Goal: Check status: Check status

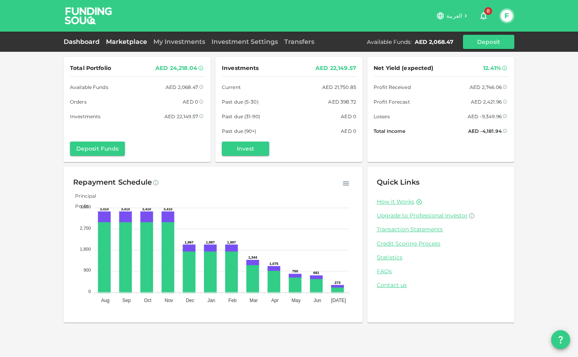
click at [118, 40] on link "Marketplace" at bounding box center [126, 42] width 47 height 8
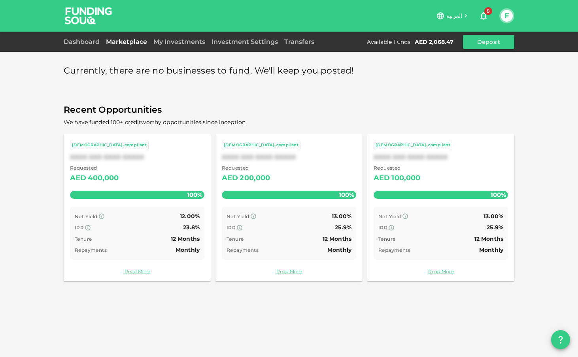
click at [164, 164] on div "Requested AED 400,000" at bounding box center [137, 174] width 134 height 20
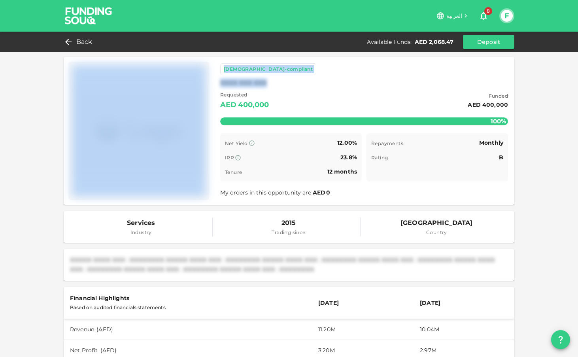
drag, startPoint x: 256, startPoint y: 81, endPoint x: 196, endPoint y: 81, distance: 60.5
click at [196, 81] on div "Sharia-compliant XXXX XXX XXX Requested AED 400,000 Funded AED 400,000 100% Rem…" at bounding box center [289, 131] width 451 height 148
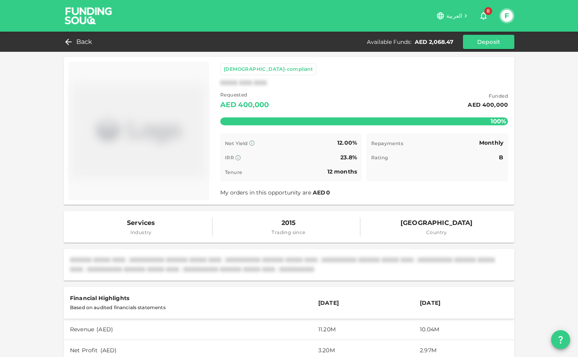
click at [230, 82] on div "XXXX XXX XXX" at bounding box center [243, 82] width 47 height 9
drag, startPoint x: 221, startPoint y: 81, endPoint x: 282, endPoint y: 81, distance: 60.5
click at [282, 81] on div "XXXX XXX XXX" at bounding box center [364, 82] width 288 height 9
copy div "XXXX XXX XXX"
drag, startPoint x: 217, startPoint y: 104, endPoint x: 270, endPoint y: 104, distance: 53.8
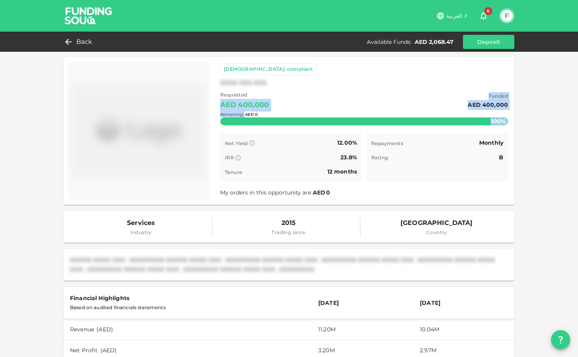
click at [270, 104] on div "Sharia-compliant XXXX XXX XXX Requested AED 400,000 Funded AED 400,000 100% Rem…" at bounding box center [364, 131] width 300 height 148
click at [276, 104] on div "Remaining : AED 0" at bounding box center [364, 114] width 288 height 31
drag, startPoint x: 272, startPoint y: 102, endPoint x: 217, endPoint y: 102, distance: 55.0
click at [217, 102] on div "Sharia-compliant XXXX XXX XXX Requested AED 400,000 Funded AED 400,000 100% Rem…" at bounding box center [364, 131] width 300 height 148
click at [281, 159] on div "IRR 23.8%" at bounding box center [291, 158] width 132 height 10
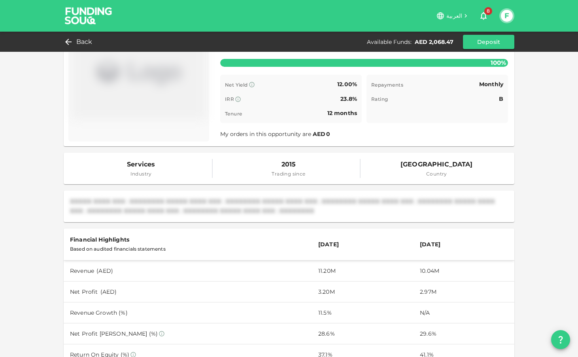
scroll to position [64, 0]
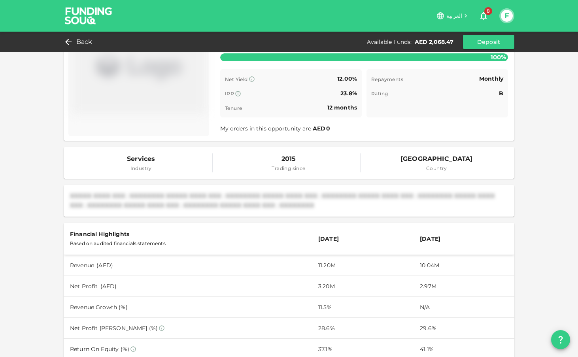
click at [291, 204] on div "XXXXX XXXX XXX : XXXXXXXX XXXXX XXXX XXX : XXXXXXXX XXXXX XXXX XXX : XXXXXXXX X…" at bounding box center [289, 200] width 438 height 19
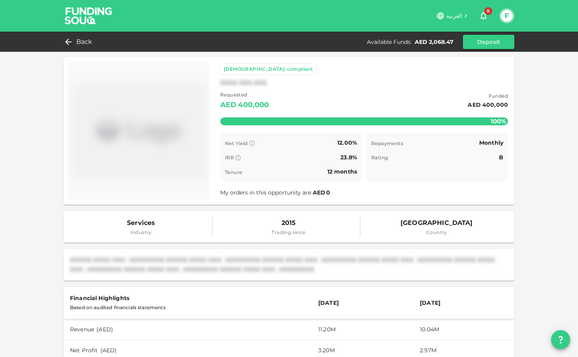
scroll to position [0, 0]
drag, startPoint x: 513, startPoint y: 104, endPoint x: 509, endPoint y: 102, distance: 4.8
click at [508, 102] on div "Sharia-compliant XXXX XXX XXX Requested AED 400,000 Funded AED 400,000 100% Rem…" at bounding box center [364, 131] width 300 height 148
click at [286, 127] on div "Remaining : AED 0" at bounding box center [364, 114] width 288 height 31
drag, startPoint x: 222, startPoint y: 191, endPoint x: 346, endPoint y: 189, distance: 123.4
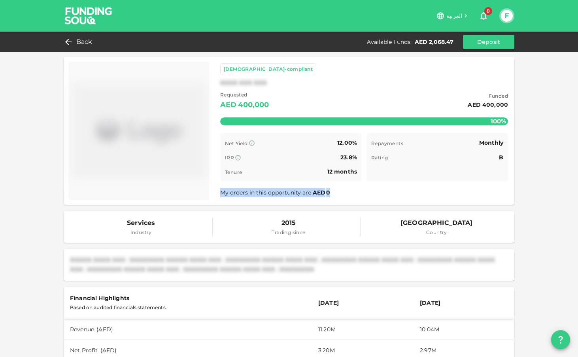
click at [346, 189] on div "My orders in this opportunity are AED 0" at bounding box center [364, 192] width 288 height 9
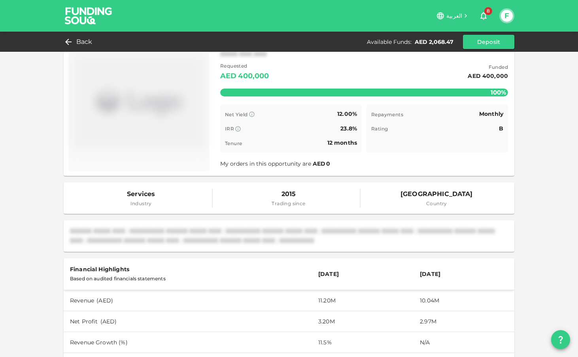
scroll to position [37, 0]
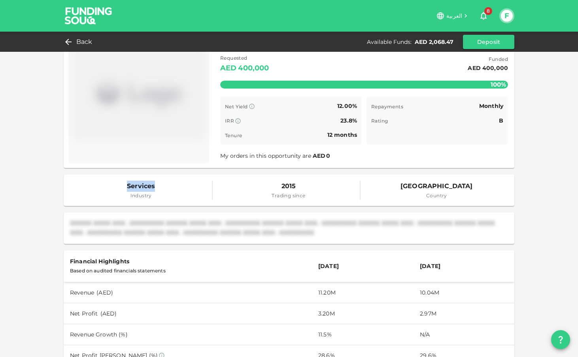
drag, startPoint x: 127, startPoint y: 185, endPoint x: 174, endPoint y: 185, distance: 47.1
click at [174, 185] on div "Services Industry" at bounding box center [141, 190] width 143 height 19
copy span "Services"
click at [136, 198] on span "Industry" at bounding box center [141, 196] width 28 height 8
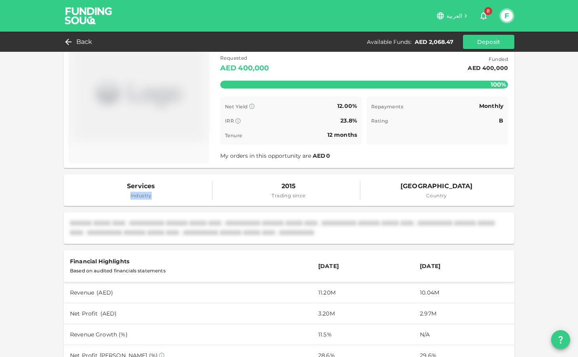
copy span "Industry"
drag, startPoint x: 273, startPoint y: 196, endPoint x: 317, endPoint y: 195, distance: 44.3
click at [317, 195] on div "2015 Trading since" at bounding box center [288, 190] width 143 height 19
copy span "Trading since"
click at [433, 197] on span "Country" at bounding box center [437, 196] width 72 height 8
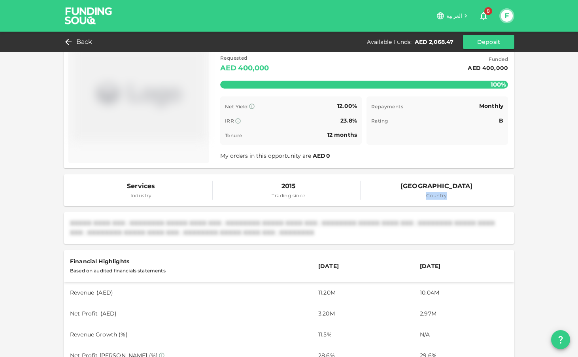
click at [433, 197] on span "Country" at bounding box center [437, 196] width 72 height 8
copy span "Country"
drag, startPoint x: 402, startPoint y: 187, endPoint x: 487, endPoint y: 187, distance: 84.6
click at [487, 187] on div "United Arab Emirates Country" at bounding box center [436, 190] width 143 height 19
copy span "United Arab Emirates"
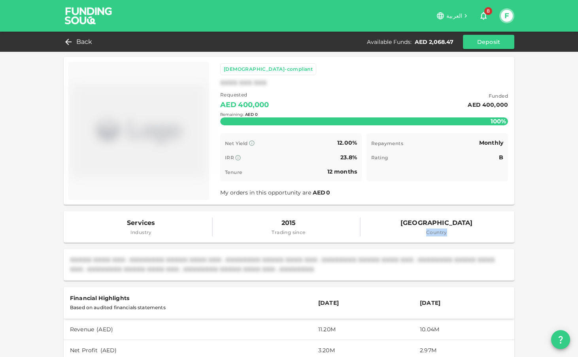
scroll to position [0, 0]
drag, startPoint x: 219, startPoint y: 104, endPoint x: 287, endPoint y: 104, distance: 68.8
click at [287, 104] on div "Sharia-compliant XXXX XXX XXX Requested AED 400,000 Funded AED 400,000 100% Rem…" at bounding box center [364, 131] width 300 height 148
copy div "AED 400,000 Funded AED 400,000 100% Remaining :"
click at [240, 95] on span "Requested" at bounding box center [244, 95] width 49 height 8
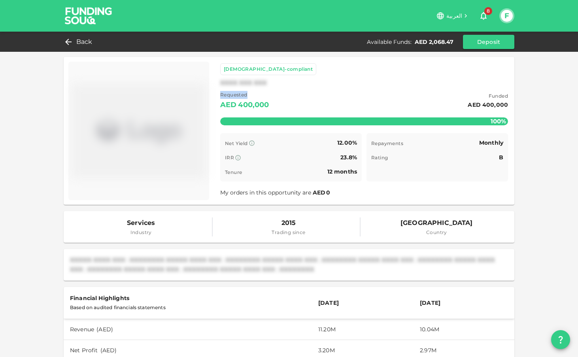
click at [240, 95] on span "Requested" at bounding box center [244, 95] width 49 height 8
copy span "Requested"
drag, startPoint x: 219, startPoint y: 103, endPoint x: 273, endPoint y: 103, distance: 53.4
click at [273, 103] on div "Sharia-compliant XXXX XXX XXX Requested AED 400,000 Funded AED 400,000 100% Rem…" at bounding box center [364, 131] width 300 height 148
copy div "AED 400,000 Funded AED 400,000 100% Remaining :"
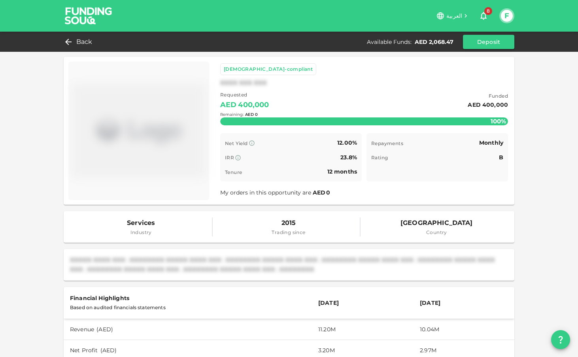
click at [273, 103] on div "Remaining : AED 0" at bounding box center [364, 114] width 288 height 31
drag, startPoint x: 512, startPoint y: 104, endPoint x: 469, endPoint y: 105, distance: 43.5
click at [469, 105] on div "Sharia-compliant XXXX XXX XXX Requested AED 400,000 Funded AED 400,000 100% Rem…" at bounding box center [364, 131] width 300 height 148
drag, startPoint x: 226, startPoint y: 142, endPoint x: 248, endPoint y: 142, distance: 21.7
click at [248, 142] on span "Net Yield" at bounding box center [236, 143] width 23 height 6
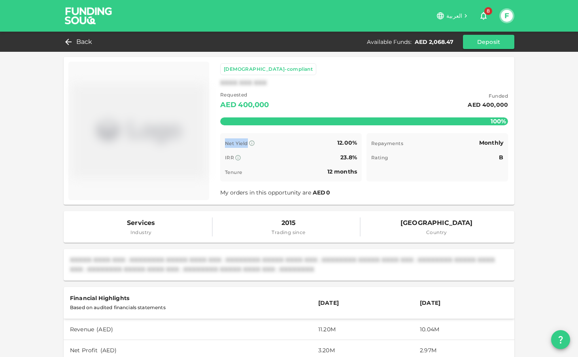
drag, startPoint x: 232, startPoint y: 141, endPoint x: 248, endPoint y: 141, distance: 15.4
click at [248, 141] on span "Net Yield" at bounding box center [236, 143] width 23 height 6
copy span "Net Yield"
drag, startPoint x: 333, startPoint y: 143, endPoint x: 358, endPoint y: 142, distance: 24.9
click at [358, 142] on div "Net Yield 12.00% IRR 23.8% Tenure 12 months" at bounding box center [291, 157] width 142 height 48
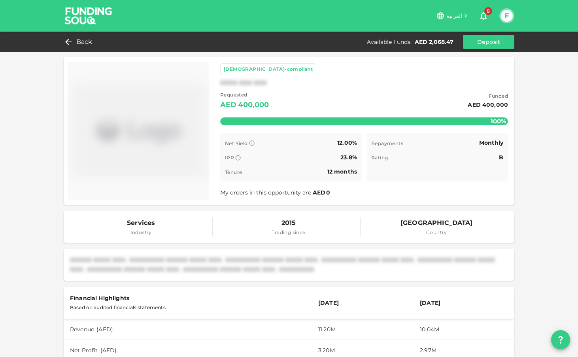
click at [229, 155] on span "IRR" at bounding box center [229, 158] width 9 height 6
drag, startPoint x: 341, startPoint y: 156, endPoint x: 359, endPoint y: 156, distance: 18.2
click at [359, 156] on div "Net Yield 12.00% IRR 23.8% Tenure 12 months" at bounding box center [291, 157] width 142 height 48
click at [236, 169] on span "Tenure" at bounding box center [233, 172] width 17 height 6
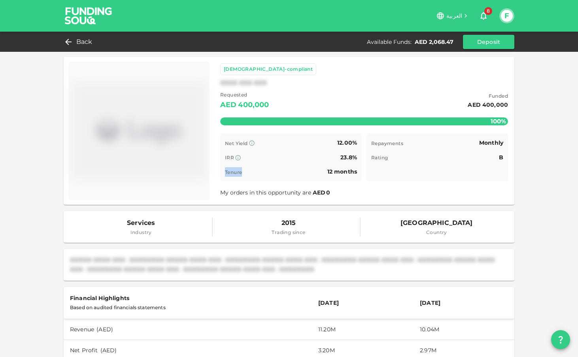
click at [236, 169] on span "Tenure" at bounding box center [233, 172] width 17 height 6
drag, startPoint x: 328, startPoint y: 169, endPoint x: 364, endPoint y: 169, distance: 36.4
click at [364, 169] on div "Net Yield 12.00% IRR 23.8% Tenure 12 months Repayments Monthly Rating B Time re…" at bounding box center [364, 157] width 288 height 48
click at [378, 144] on span "Repayments" at bounding box center [387, 143] width 32 height 6
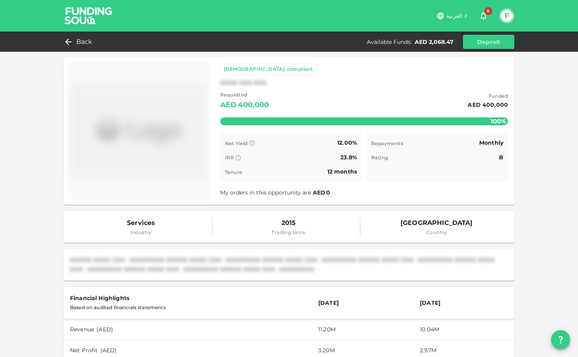
click at [479, 141] on div "Repayments Monthly" at bounding box center [437, 143] width 132 height 10
click at [479, 141] on span "Monthly" at bounding box center [491, 142] width 24 height 7
click at [378, 155] on span "Rating" at bounding box center [379, 158] width 17 height 6
click at [505, 156] on div "Repayments Monthly Rating B Time remaining B" at bounding box center [438, 157] width 142 height 48
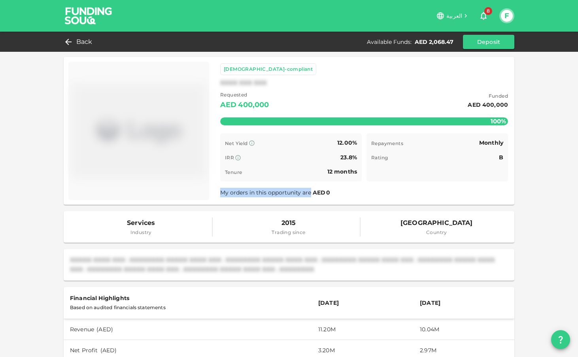
drag, startPoint x: 221, startPoint y: 190, endPoint x: 311, endPoint y: 190, distance: 90.5
click at [311, 190] on span "My orders in this opportunity are AED 0" at bounding box center [275, 192] width 111 height 7
drag, startPoint x: 331, startPoint y: 190, endPoint x: 314, endPoint y: 190, distance: 17.4
click at [313, 190] on div "My orders in this opportunity are AED 0" at bounding box center [364, 192] width 288 height 9
click at [308, 96] on div "Requested AED 400,000 Funded AED 400,000" at bounding box center [364, 101] width 288 height 20
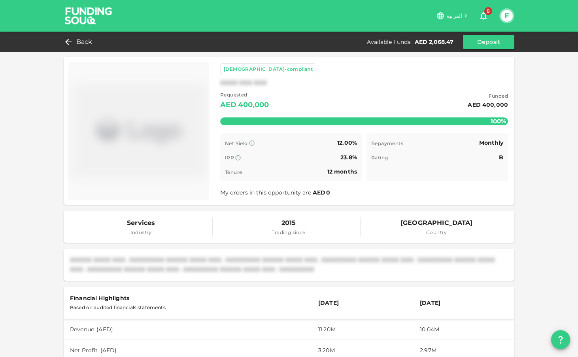
drag, startPoint x: 310, startPoint y: 191, endPoint x: 220, endPoint y: 192, distance: 90.5
click at [220, 192] on div "Sharia-compliant XXXX XXX XXX Requested AED 400,000 Funded AED 400,000 100% Rem…" at bounding box center [364, 131] width 300 height 148
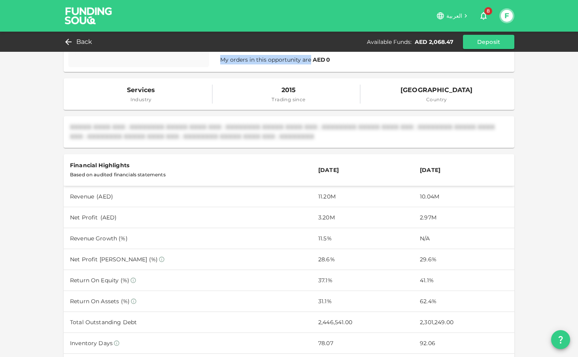
scroll to position [133, 0]
drag, startPoint x: 70, startPoint y: 165, endPoint x: 153, endPoint y: 165, distance: 83.0
click at [153, 165] on div "Financial Highlights" at bounding box center [188, 164] width 236 height 9
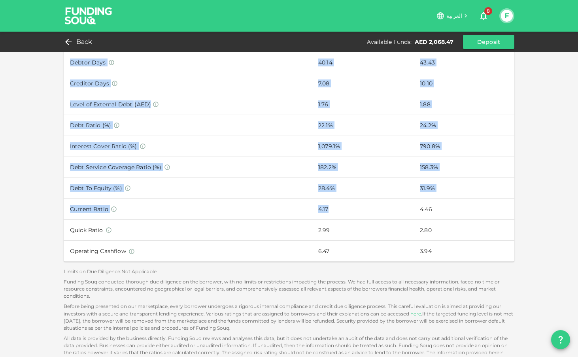
scroll to position [436, 0]
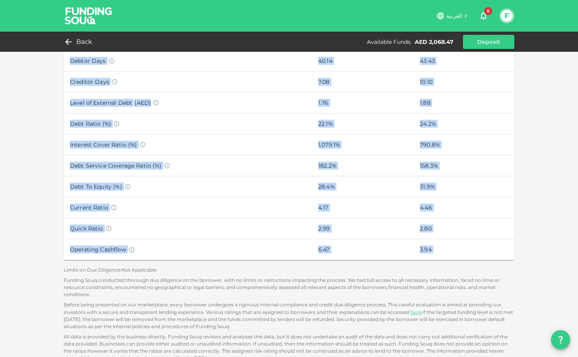
drag, startPoint x: 71, startPoint y: 155, endPoint x: 466, endPoint y: 261, distance: 408.6
click at [466, 261] on div "Financial Highlights Based on audited financials statements Dec 31, 2024 Dec 31…" at bounding box center [289, 60] width 451 height 419
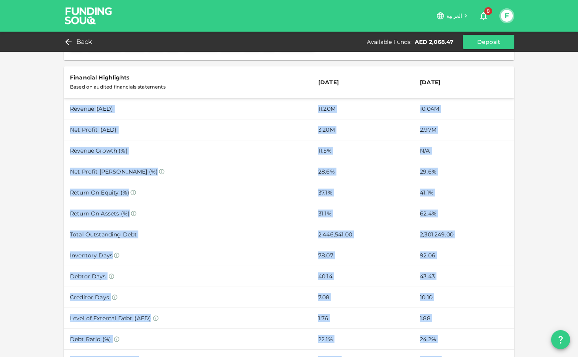
scroll to position [214, 0]
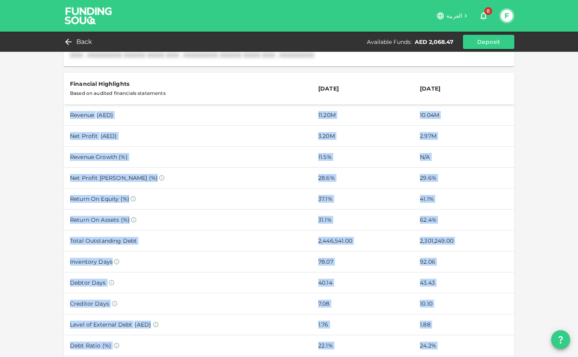
click at [71, 146] on td "Revenue Growth (%)" at bounding box center [188, 156] width 248 height 21
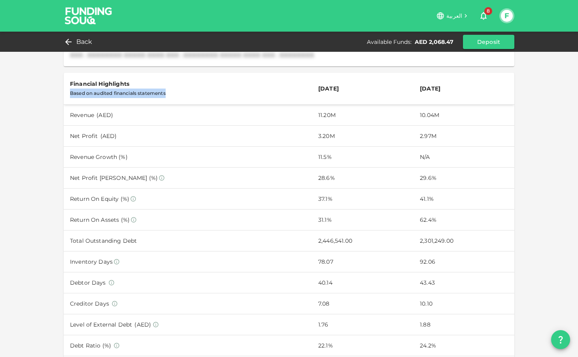
drag, startPoint x: 71, startPoint y: 92, endPoint x: 178, endPoint y: 93, distance: 106.4
click at [178, 93] on div "Based on audited financials statements" at bounding box center [188, 93] width 236 height 9
drag, startPoint x: 323, startPoint y: 87, endPoint x: 365, endPoint y: 87, distance: 41.5
click at [365, 87] on th "Dec 31, 2024" at bounding box center [363, 89] width 102 height 32
drag, startPoint x: 417, startPoint y: 86, endPoint x: 456, endPoint y: 86, distance: 39.5
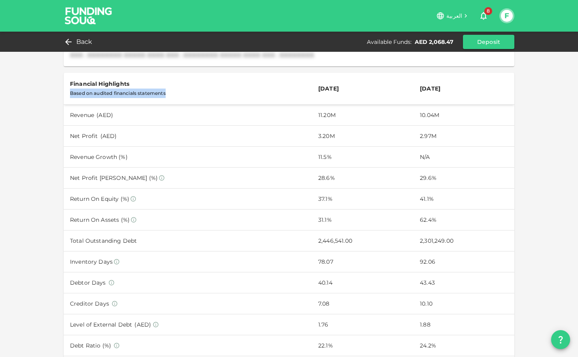
click at [456, 86] on th "Dec 31, 2023" at bounding box center [464, 89] width 101 height 32
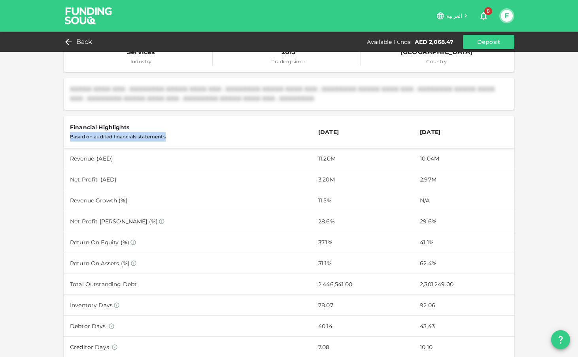
scroll to position [165, 0]
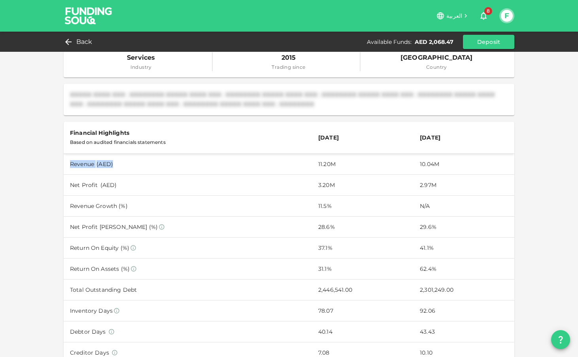
drag, startPoint x: 70, startPoint y: 161, endPoint x: 121, endPoint y: 161, distance: 51.0
click at [121, 161] on td "Revenue ( AED )" at bounding box center [188, 163] width 248 height 21
drag, startPoint x: 71, startPoint y: 183, endPoint x: 130, endPoint y: 182, distance: 59.7
click at [130, 182] on td "Net Profit ( AED )" at bounding box center [188, 184] width 248 height 21
drag, startPoint x: 71, startPoint y: 206, endPoint x: 135, endPoint y: 206, distance: 64.1
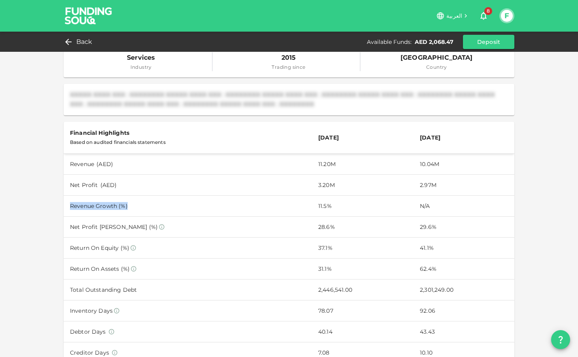
click at [135, 206] on td "Revenue Growth (%)" at bounding box center [188, 205] width 248 height 21
drag, startPoint x: 70, startPoint y: 226, endPoint x: 128, endPoint y: 225, distance: 57.7
click at [128, 225] on td "Net Profit Margin (%)" at bounding box center [188, 226] width 248 height 21
drag, startPoint x: 68, startPoint y: 247, endPoint x: 128, endPoint y: 247, distance: 60.1
click at [128, 247] on td "Return On Equity (%)" at bounding box center [188, 247] width 248 height 21
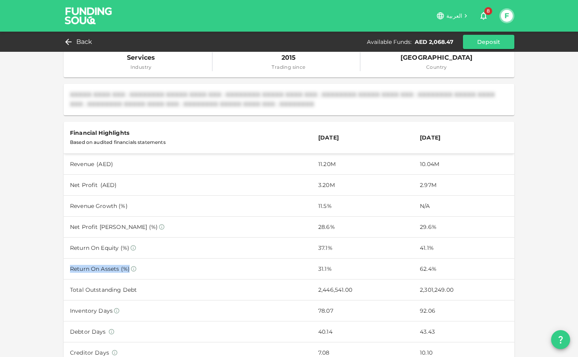
drag, startPoint x: 71, startPoint y: 269, endPoint x: 129, endPoint y: 268, distance: 57.7
click at [129, 268] on td "Return On Assets (%) Net income divided by the Total assets of the company." at bounding box center [188, 268] width 248 height 21
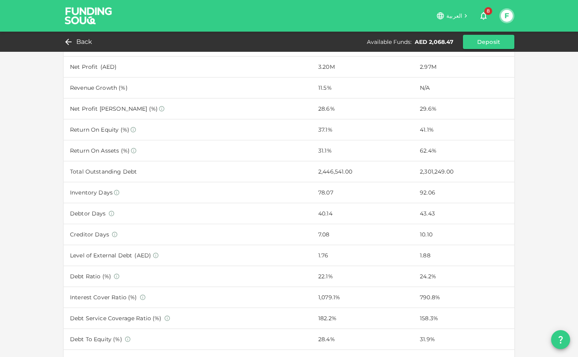
scroll to position [284, 0]
drag, startPoint x: 72, startPoint y: 171, endPoint x: 147, endPoint y: 170, distance: 75.1
click at [147, 170] on td "Total Outstanding Debt" at bounding box center [188, 171] width 248 height 21
drag, startPoint x: 144, startPoint y: 170, endPoint x: 64, endPoint y: 170, distance: 79.9
click at [64, 170] on td "Total Outstanding Debt" at bounding box center [188, 171] width 248 height 21
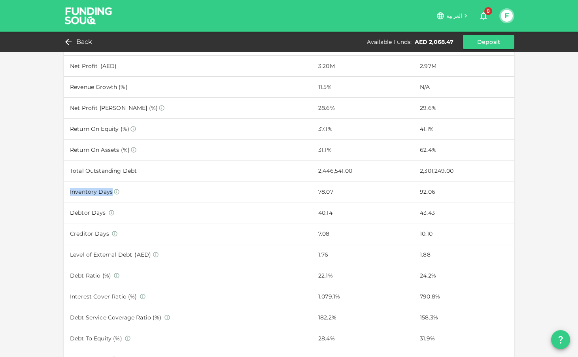
drag, startPoint x: 70, startPoint y: 191, endPoint x: 111, endPoint y: 191, distance: 41.1
click at [111, 191] on td "Inventory Days" at bounding box center [188, 191] width 248 height 21
drag, startPoint x: 78, startPoint y: 210, endPoint x: 106, endPoint y: 210, distance: 27.7
click at [106, 210] on td "Debtor Days" at bounding box center [188, 212] width 248 height 21
drag, startPoint x: 71, startPoint y: 234, endPoint x: 107, endPoint y: 232, distance: 36.0
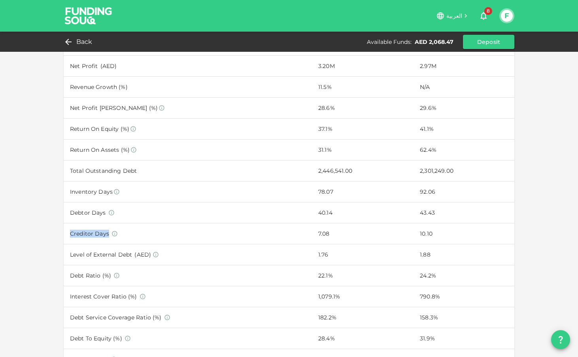
click at [107, 232] on td "Creditor Days" at bounding box center [188, 233] width 248 height 21
drag, startPoint x: 70, startPoint y: 253, endPoint x: 151, endPoint y: 253, distance: 80.7
click at [151, 253] on span "Level of External Debt ( AED )" at bounding box center [111, 254] width 82 height 7
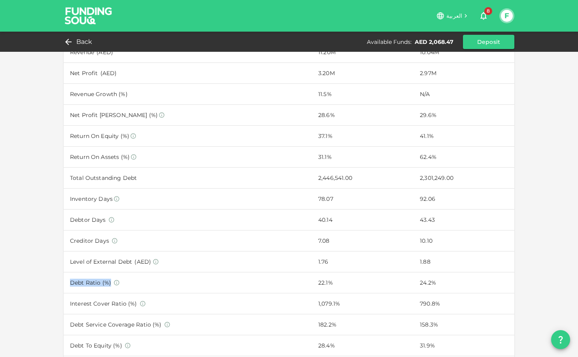
drag, startPoint x: 70, startPoint y: 282, endPoint x: 110, endPoint y: 281, distance: 40.3
click at [110, 281] on td "Debt Ratio (%)" at bounding box center [188, 282] width 248 height 21
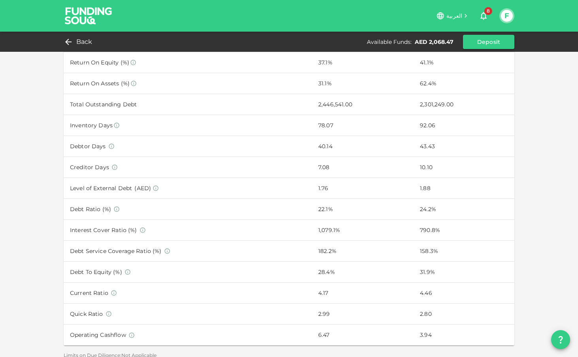
scroll to position [354, 0]
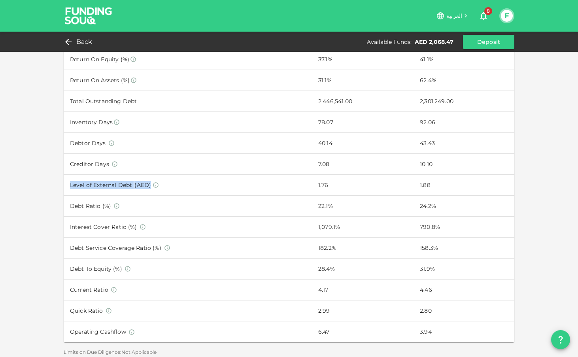
drag, startPoint x: 70, startPoint y: 185, endPoint x: 152, endPoint y: 189, distance: 82.4
click at [152, 189] on td "Level of External Debt ( AED )" at bounding box center [188, 185] width 248 height 21
drag, startPoint x: 85, startPoint y: 204, endPoint x: 111, endPoint y: 205, distance: 26.5
click at [111, 205] on td "Debt Ratio (%)" at bounding box center [188, 206] width 248 height 21
drag, startPoint x: 70, startPoint y: 225, endPoint x: 135, endPoint y: 225, distance: 65.6
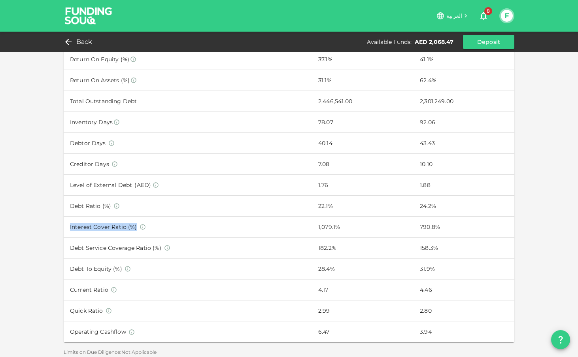
click at [135, 225] on td "Interest Cover Ratio (%)" at bounding box center [188, 227] width 248 height 21
drag, startPoint x: 85, startPoint y: 245, endPoint x: 161, endPoint y: 244, distance: 75.9
click at [161, 244] on td "Debt Service Coverage Ratio (%)" at bounding box center [188, 248] width 248 height 21
drag, startPoint x: 70, startPoint y: 266, endPoint x: 121, endPoint y: 266, distance: 51.8
click at [121, 266] on td "Debt To Equity (%)" at bounding box center [188, 269] width 248 height 21
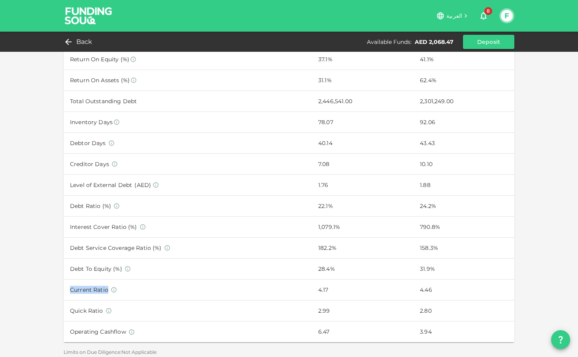
drag, startPoint x: 80, startPoint y: 288, endPoint x: 108, endPoint y: 288, distance: 27.7
click at [108, 288] on td "Current Ratio" at bounding box center [188, 290] width 248 height 21
drag, startPoint x: 71, startPoint y: 309, endPoint x: 104, endPoint y: 309, distance: 32.8
click at [104, 309] on td "Quick Ratio" at bounding box center [188, 310] width 248 height 21
drag, startPoint x: 69, startPoint y: 332, endPoint x: 125, endPoint y: 333, distance: 56.2
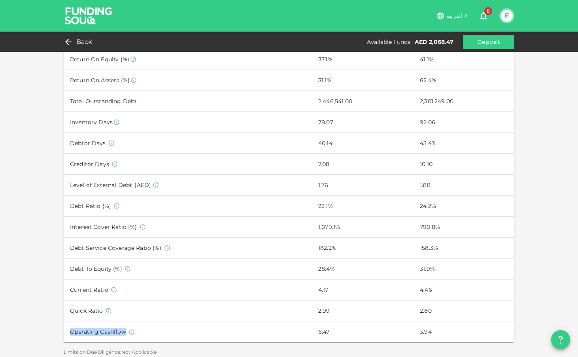
click at [125, 333] on td "Operating Cashflow" at bounding box center [188, 331] width 248 height 21
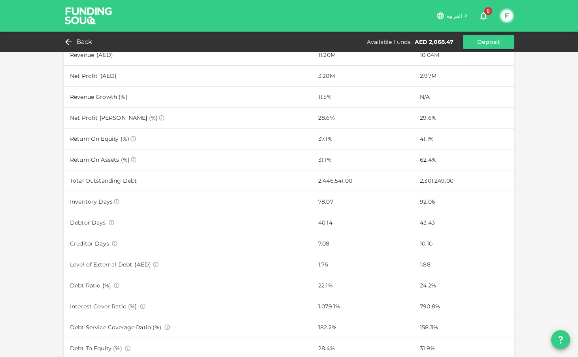
scroll to position [203, 0]
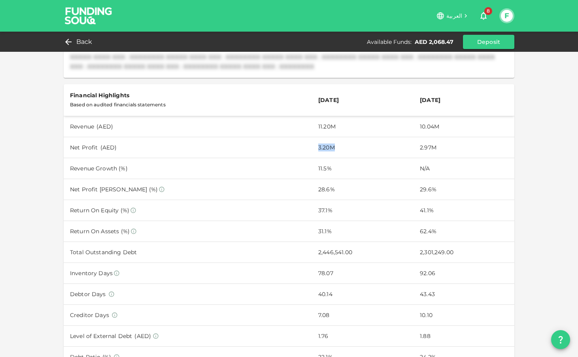
drag, startPoint x: 312, startPoint y: 146, endPoint x: 340, endPoint y: 146, distance: 27.3
click at [340, 146] on td "3.20M" at bounding box center [363, 147] width 102 height 21
drag, startPoint x: 312, startPoint y: 127, endPoint x: 333, endPoint y: 120, distance: 22.0
click at [333, 120] on td "11.20M" at bounding box center [363, 126] width 102 height 21
click at [326, 128] on td "11.20M" at bounding box center [363, 126] width 102 height 21
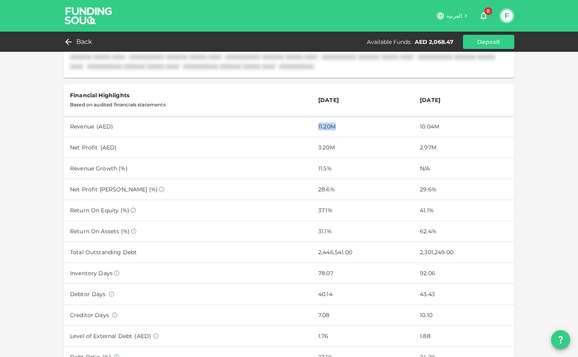
click at [326, 128] on td "11.20M" at bounding box center [363, 126] width 102 height 21
click at [312, 125] on td "11.20M" at bounding box center [363, 126] width 102 height 21
click at [312, 124] on td "11.20M" at bounding box center [363, 126] width 102 height 21
click at [301, 128] on td "Revenue ( AED )" at bounding box center [188, 126] width 248 height 21
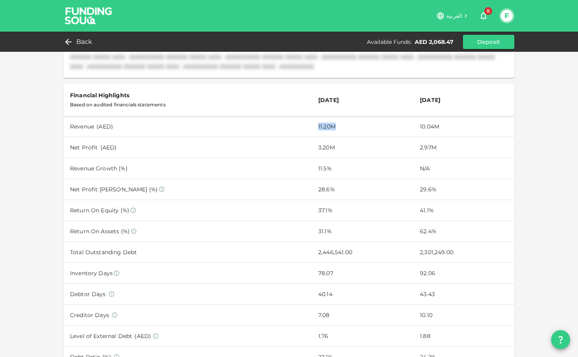
drag, startPoint x: 325, startPoint y: 125, endPoint x: 349, endPoint y: 128, distance: 24.3
click at [349, 128] on td "11.20M" at bounding box center [363, 126] width 102 height 21
drag, startPoint x: 310, startPoint y: 144, endPoint x: 340, endPoint y: 146, distance: 30.1
click at [340, 146] on td "3.20M" at bounding box center [363, 147] width 102 height 21
drag, startPoint x: 311, startPoint y: 167, endPoint x: 337, endPoint y: 167, distance: 25.7
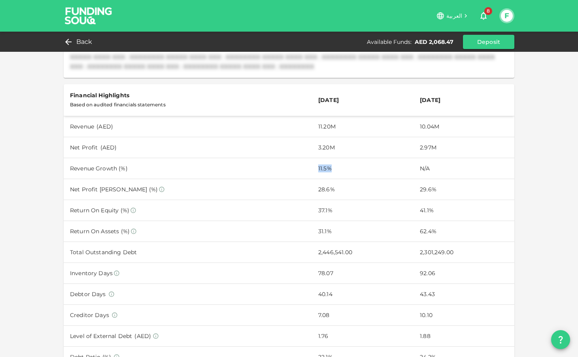
click at [337, 167] on td "11.5%" at bounding box center [363, 168] width 102 height 21
drag, startPoint x: 312, startPoint y: 188, endPoint x: 341, endPoint y: 188, distance: 29.7
click at [340, 188] on td "28.6%" at bounding box center [363, 189] width 102 height 21
drag, startPoint x: 318, startPoint y: 210, endPoint x: 336, endPoint y: 210, distance: 18.2
click at [336, 210] on td "37.1%" at bounding box center [363, 210] width 102 height 21
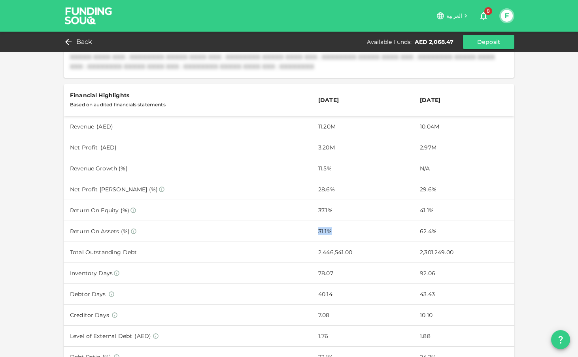
drag, startPoint x: 312, startPoint y: 231, endPoint x: 333, endPoint y: 231, distance: 21.0
click at [333, 231] on td "31.1%" at bounding box center [363, 231] width 102 height 21
drag, startPoint x: 311, startPoint y: 251, endPoint x: 353, endPoint y: 251, distance: 41.9
click at [353, 251] on td "2,446,541.00" at bounding box center [363, 252] width 102 height 21
drag, startPoint x: 439, startPoint y: 253, endPoint x: 467, endPoint y: 253, distance: 27.3
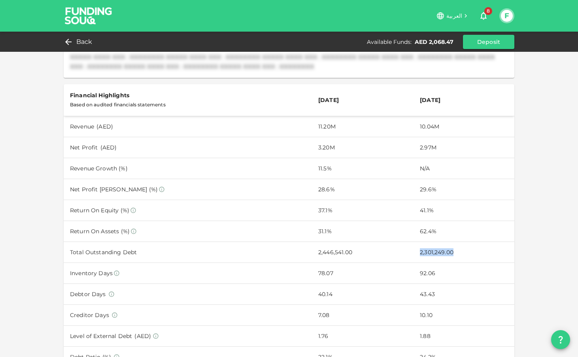
click at [467, 253] on td "2,301,249.00" at bounding box center [464, 252] width 101 height 21
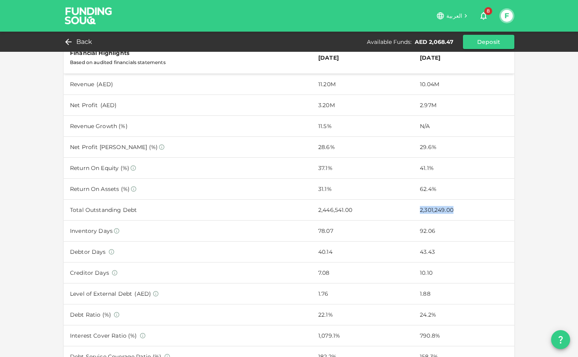
scroll to position [258, 0]
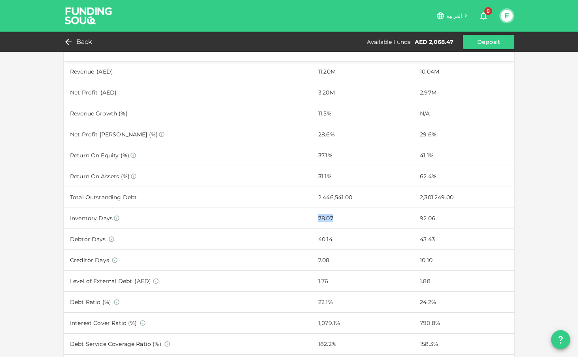
drag, startPoint x: 310, startPoint y: 217, endPoint x: 330, endPoint y: 217, distance: 19.8
click at [330, 217] on td "78.07" at bounding box center [363, 218] width 102 height 21
drag, startPoint x: 313, startPoint y: 237, endPoint x: 343, endPoint y: 237, distance: 30.0
click at [343, 237] on td "40.14" at bounding box center [363, 239] width 102 height 21
click at [314, 257] on td "7.08" at bounding box center [363, 260] width 102 height 21
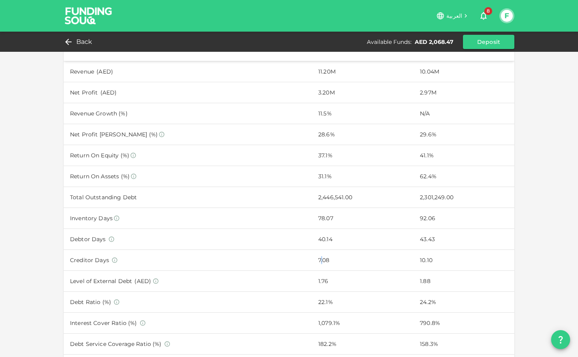
click at [314, 257] on td "7.08" at bounding box center [363, 260] width 102 height 21
drag, startPoint x: 311, startPoint y: 259, endPoint x: 325, endPoint y: 259, distance: 14.2
click at [325, 259] on td "7.08" at bounding box center [363, 260] width 102 height 21
drag, startPoint x: 310, startPoint y: 280, endPoint x: 332, endPoint y: 280, distance: 22.1
click at [332, 280] on td "1.76" at bounding box center [363, 281] width 102 height 21
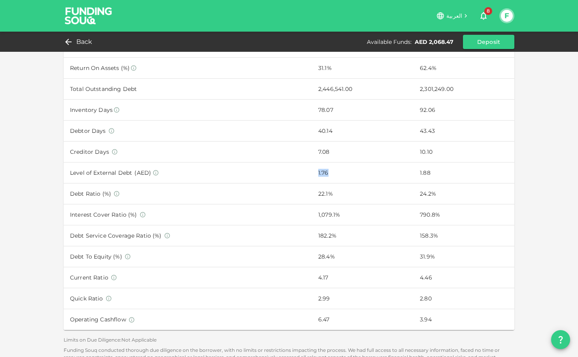
scroll to position [368, 0]
drag, startPoint x: 311, startPoint y: 191, endPoint x: 338, endPoint y: 192, distance: 26.9
click at [338, 192] on td "22.1%" at bounding box center [363, 191] width 102 height 21
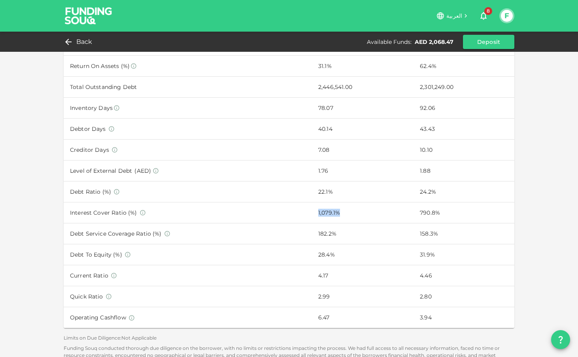
drag, startPoint x: 312, startPoint y: 213, endPoint x: 346, endPoint y: 215, distance: 33.6
click at [345, 215] on td "1,079.1%" at bounding box center [363, 212] width 102 height 21
drag, startPoint x: 312, startPoint y: 235, endPoint x: 344, endPoint y: 235, distance: 32.0
click at [344, 235] on td "182.2%" at bounding box center [363, 233] width 102 height 21
drag, startPoint x: 310, startPoint y: 255, endPoint x: 333, endPoint y: 255, distance: 22.5
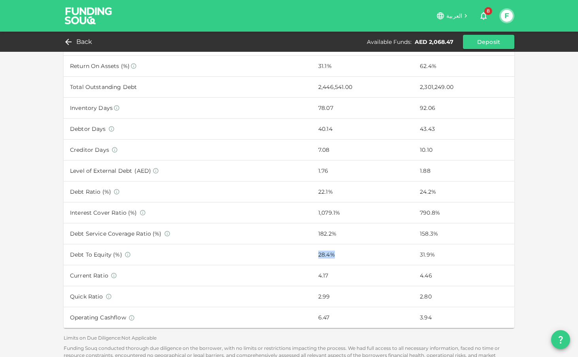
click at [333, 255] on td "28.4%" at bounding box center [363, 254] width 102 height 21
drag, startPoint x: 311, startPoint y: 274, endPoint x: 325, endPoint y: 274, distance: 13.8
click at [324, 274] on td "4.17" at bounding box center [363, 275] width 102 height 21
drag, startPoint x: 311, startPoint y: 298, endPoint x: 340, endPoint y: 297, distance: 29.3
click at [339, 297] on td "2.99" at bounding box center [363, 296] width 102 height 21
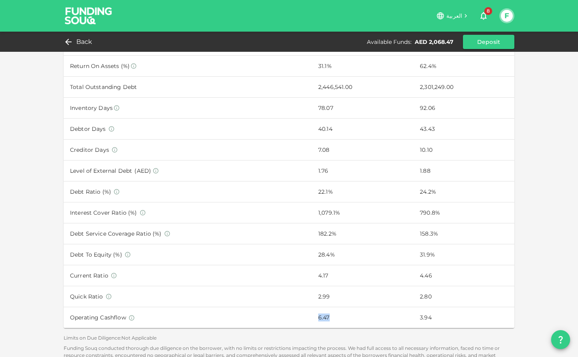
drag, startPoint x: 313, startPoint y: 317, endPoint x: 332, endPoint y: 317, distance: 19.4
click at [329, 317] on td "6.47" at bounding box center [363, 317] width 102 height 21
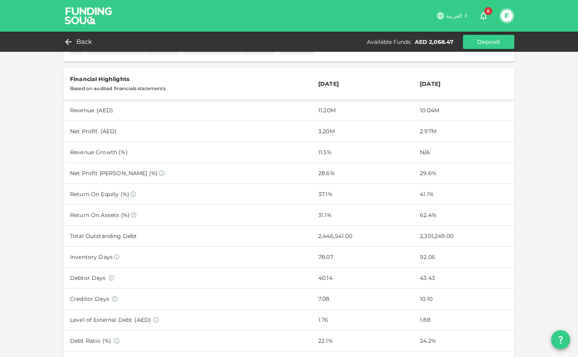
scroll to position [220, 0]
click at [315, 236] on td "2,446,541.00" at bounding box center [363, 235] width 102 height 21
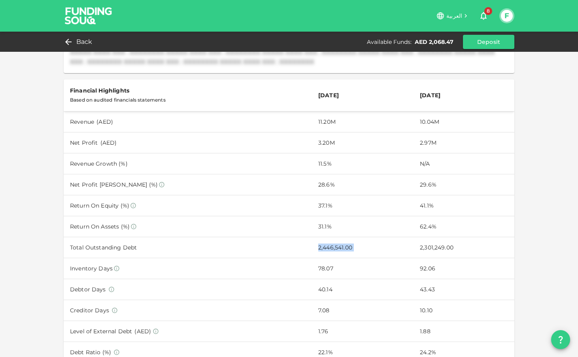
scroll to position [197, 0]
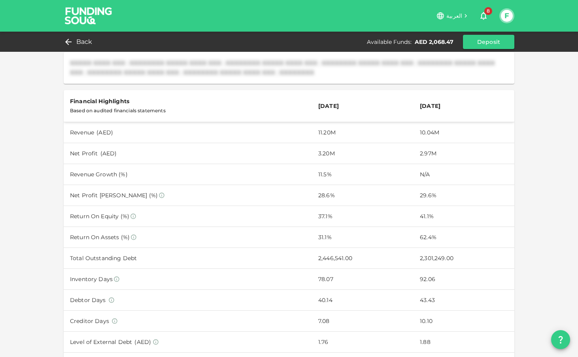
click at [418, 125] on td "10.04M" at bounding box center [464, 132] width 101 height 21
drag, startPoint x: 430, startPoint y: 130, endPoint x: 454, endPoint y: 130, distance: 24.1
click at [454, 130] on td "10.04M" at bounding box center [464, 132] width 101 height 21
drag, startPoint x: 419, startPoint y: 149, endPoint x: 444, endPoint y: 149, distance: 24.1
click at [444, 149] on td "2.97M" at bounding box center [464, 153] width 101 height 21
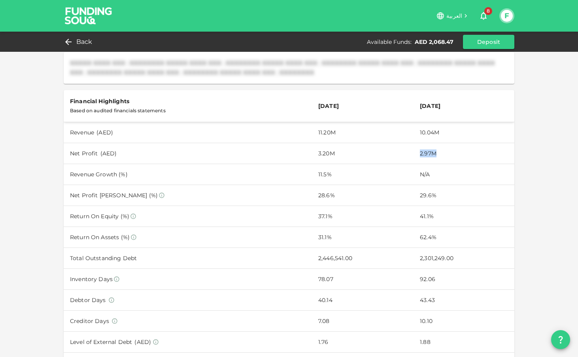
drag, startPoint x: 433, startPoint y: 152, endPoint x: 404, endPoint y: 152, distance: 29.7
click at [404, 152] on tr "Net Profit ( AED ) 3.20M 2.97M" at bounding box center [289, 153] width 451 height 21
click at [414, 152] on td "2.97M" at bounding box center [464, 153] width 101 height 21
drag, startPoint x: 423, startPoint y: 152, endPoint x: 453, endPoint y: 152, distance: 29.7
click at [453, 152] on td "2.97M" at bounding box center [464, 153] width 101 height 21
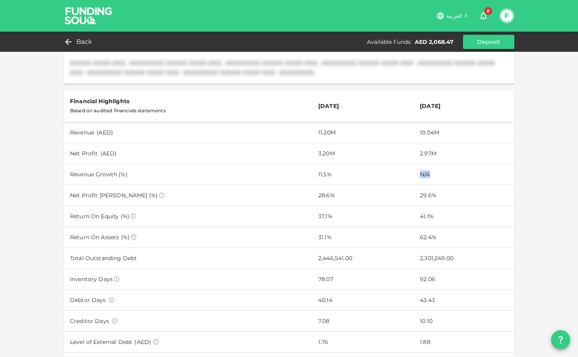
drag, startPoint x: 418, startPoint y: 174, endPoint x: 432, endPoint y: 174, distance: 14.2
click at [432, 174] on td "N/A" at bounding box center [464, 174] width 101 height 21
drag, startPoint x: 417, startPoint y: 197, endPoint x: 440, endPoint y: 197, distance: 23.7
click at [440, 197] on td "29.6%" at bounding box center [464, 195] width 101 height 21
drag, startPoint x: 415, startPoint y: 217, endPoint x: 436, endPoint y: 217, distance: 20.6
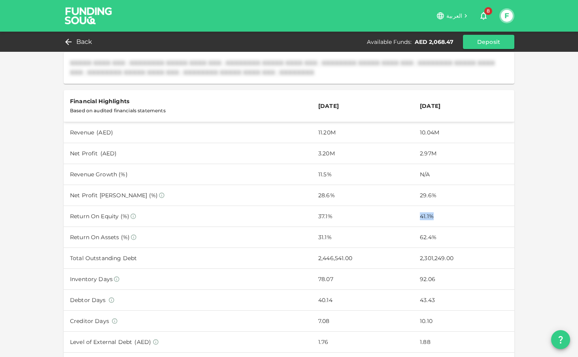
click at [435, 217] on td "41.1%" at bounding box center [464, 216] width 101 height 21
drag, startPoint x: 418, startPoint y: 237, endPoint x: 450, endPoint y: 237, distance: 31.6
click at [449, 237] on td "62.4%" at bounding box center [464, 237] width 101 height 21
drag, startPoint x: 436, startPoint y: 258, endPoint x: 454, endPoint y: 258, distance: 17.8
click at [453, 258] on td "2,301,249.00" at bounding box center [464, 258] width 101 height 21
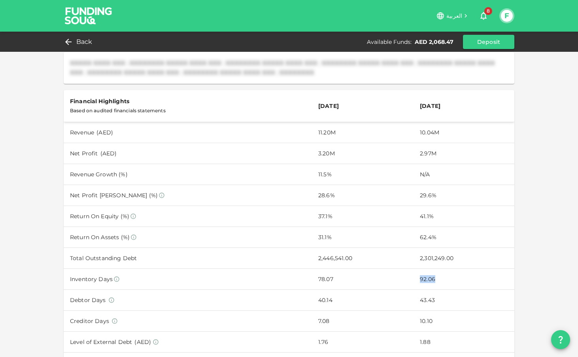
drag, startPoint x: 434, startPoint y: 278, endPoint x: 444, endPoint y: 278, distance: 10.7
click at [440, 278] on td "92.06" at bounding box center [464, 279] width 101 height 21
drag, startPoint x: 416, startPoint y: 297, endPoint x: 450, endPoint y: 298, distance: 33.2
click at [449, 298] on td "43.43" at bounding box center [464, 300] width 101 height 21
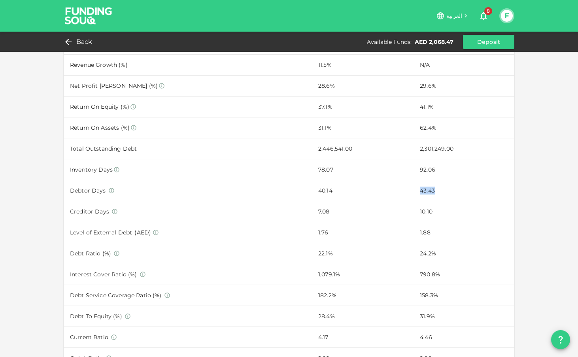
scroll to position [310, 0]
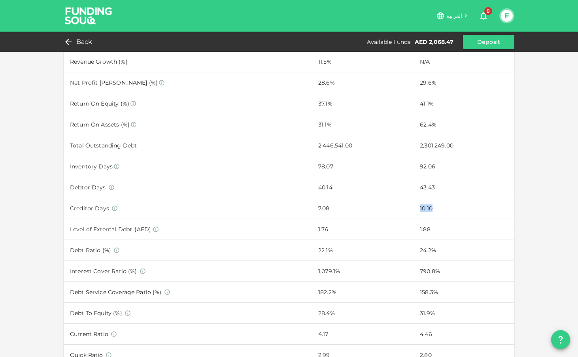
drag, startPoint x: 417, startPoint y: 207, endPoint x: 444, endPoint y: 207, distance: 27.3
click at [444, 207] on td "10.10" at bounding box center [464, 208] width 101 height 21
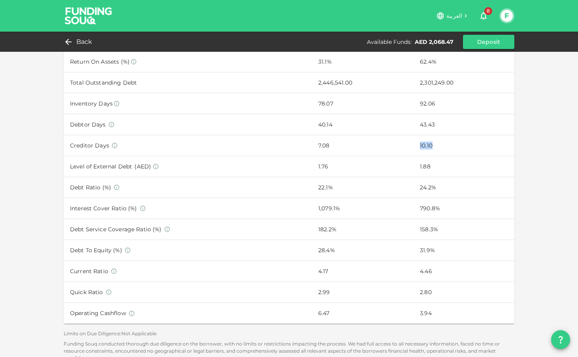
scroll to position [373, 0]
drag, startPoint x: 415, startPoint y: 165, endPoint x: 448, endPoint y: 165, distance: 32.8
click at [448, 165] on td "1.88" at bounding box center [464, 165] width 101 height 21
drag, startPoint x: 424, startPoint y: 184, endPoint x: 447, endPoint y: 184, distance: 22.9
click at [447, 184] on td "24.2%" at bounding box center [464, 186] width 101 height 21
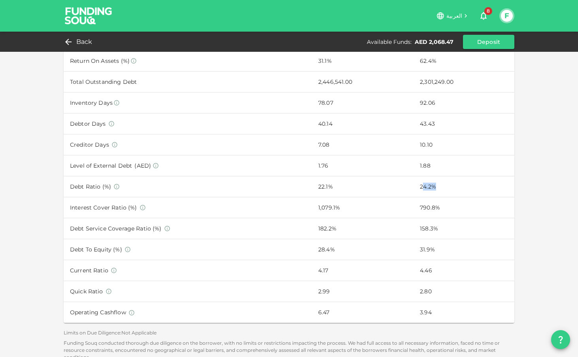
scroll to position [370, 0]
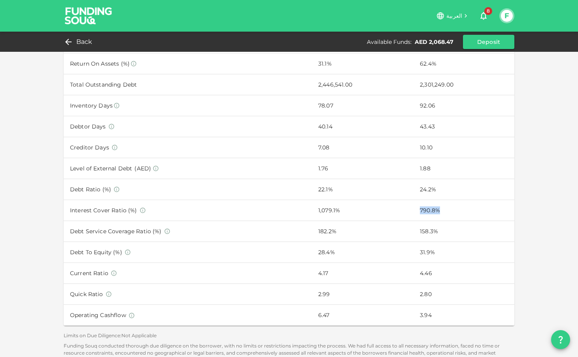
drag, startPoint x: 418, startPoint y: 209, endPoint x: 460, endPoint y: 209, distance: 41.9
click at [459, 209] on td "790.8%" at bounding box center [464, 210] width 101 height 21
drag, startPoint x: 438, startPoint y: 227, endPoint x: 467, endPoint y: 227, distance: 29.7
click at [467, 227] on td "158.3%" at bounding box center [464, 231] width 101 height 21
drag, startPoint x: 446, startPoint y: 229, endPoint x: 402, endPoint y: 232, distance: 44.9
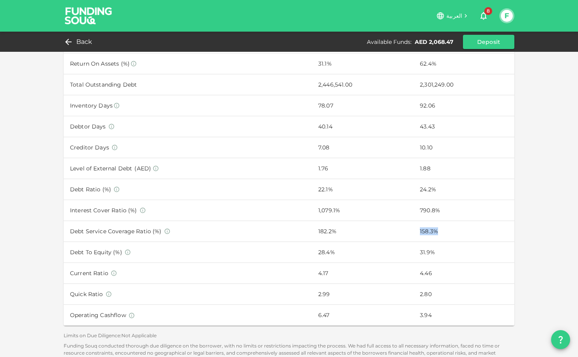
click at [401, 232] on tr "Debt Service Coverage Ratio (%) 182.2% 158.3%" at bounding box center [289, 231] width 451 height 21
click at [418, 231] on td "158.3%" at bounding box center [464, 231] width 101 height 21
drag, startPoint x: 416, startPoint y: 231, endPoint x: 438, endPoint y: 231, distance: 21.4
click at [438, 231] on td "158.3%" at bounding box center [464, 231] width 101 height 21
click at [438, 252] on td "31.9%" at bounding box center [464, 252] width 101 height 21
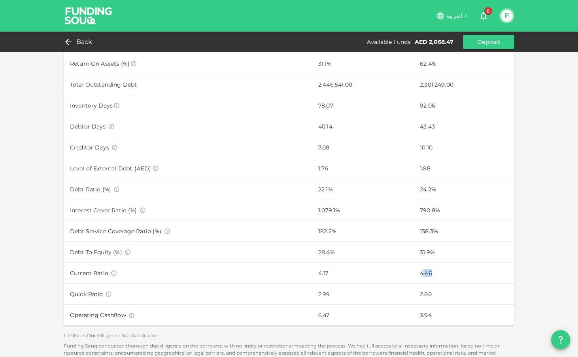
drag, startPoint x: 419, startPoint y: 274, endPoint x: 453, endPoint y: 274, distance: 33.2
click at [453, 274] on td "4.46" at bounding box center [464, 273] width 101 height 21
drag, startPoint x: 418, startPoint y: 293, endPoint x: 435, endPoint y: 293, distance: 16.6
click at [435, 293] on td "2.80" at bounding box center [464, 294] width 101 height 21
click at [431, 293] on td "2.80" at bounding box center [464, 294] width 101 height 21
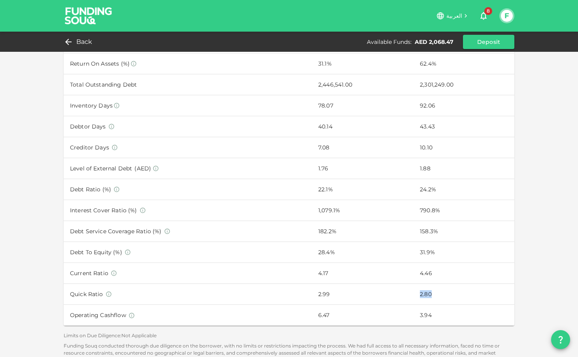
drag, startPoint x: 415, startPoint y: 293, endPoint x: 439, endPoint y: 293, distance: 24.1
click at [439, 293] on td "2.80" at bounding box center [464, 294] width 101 height 21
drag, startPoint x: 427, startPoint y: 316, endPoint x: 442, endPoint y: 316, distance: 15.0
click at [440, 316] on td "3.94" at bounding box center [464, 315] width 101 height 21
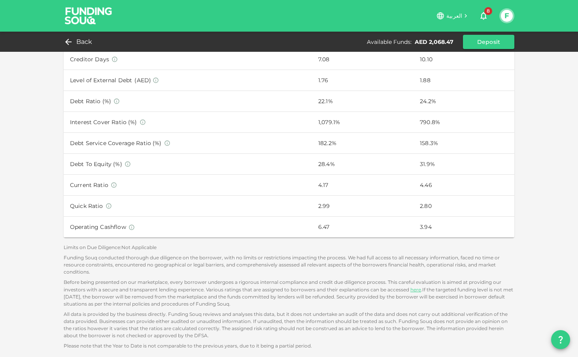
scroll to position [0, 0]
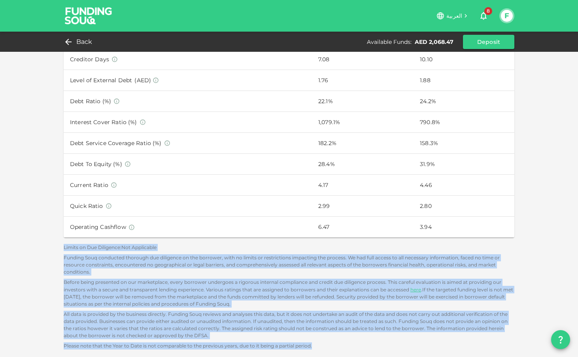
drag, startPoint x: 73, startPoint y: 247, endPoint x: 329, endPoint y: 346, distance: 274.5
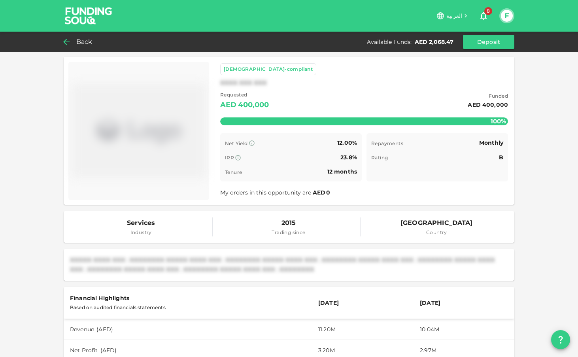
click at [82, 40] on span "Back" at bounding box center [84, 41] width 16 height 11
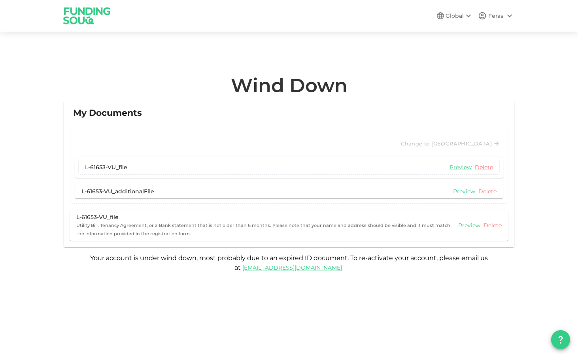
click at [77, 15] on img at bounding box center [86, 15] width 59 height 31
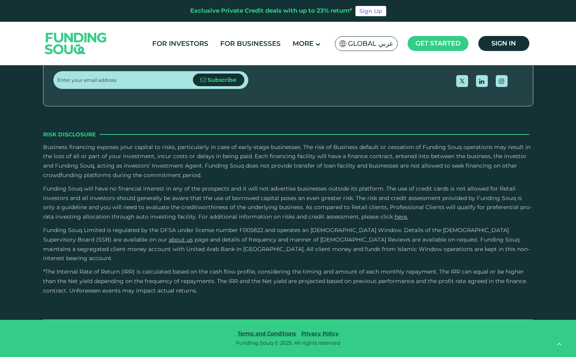
scroll to position [1338, 0]
type tc-range-slider "4"
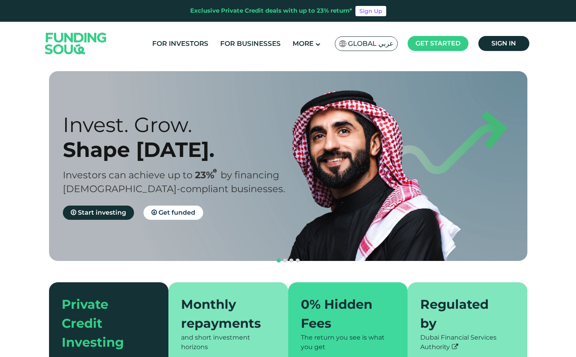
scroll to position [0, 0]
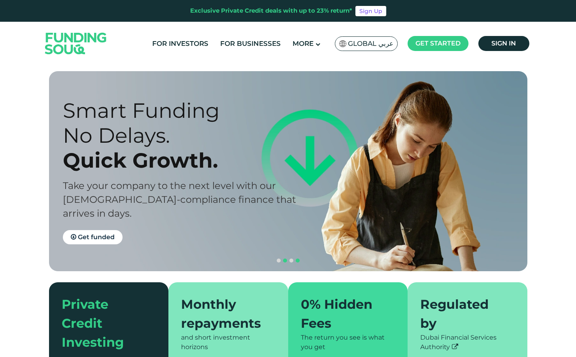
click at [295, 257] on button "navigation" at bounding box center [298, 260] width 6 height 6
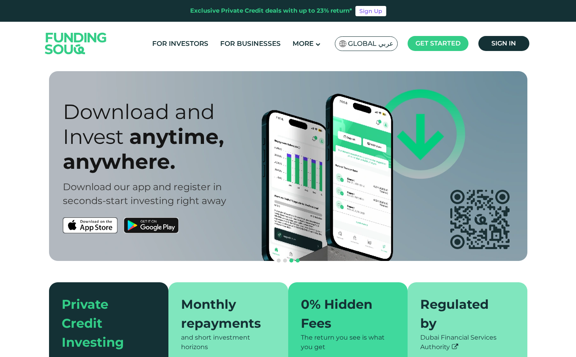
click at [290, 259] on span "navigation" at bounding box center [291, 261] width 4 height 4
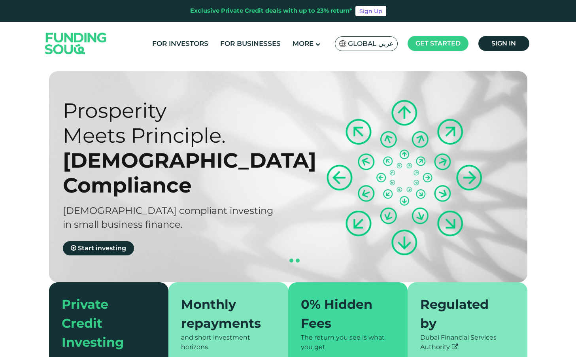
click at [298, 259] on span "navigation" at bounding box center [298, 261] width 4 height 4
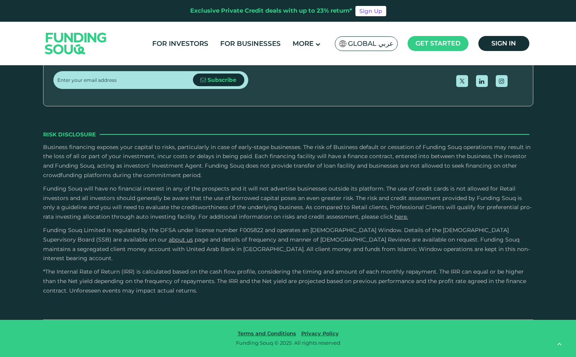
scroll to position [1624, 0]
drag, startPoint x: 308, startPoint y: 151, endPoint x: 201, endPoint y: 151, distance: 106.4
drag, startPoint x: 362, startPoint y: 144, endPoint x: 235, endPoint y: 146, distance: 126.9
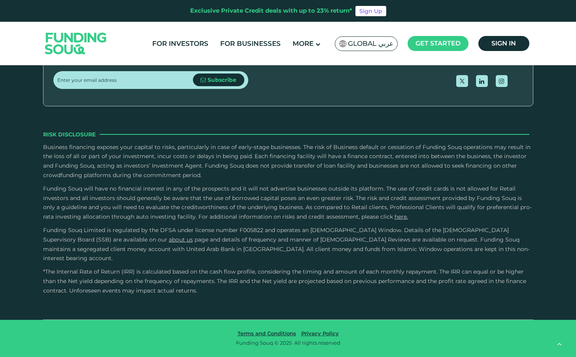
drag, startPoint x: 278, startPoint y: 145, endPoint x: 150, endPoint y: 148, distance: 128.1
drag, startPoint x: 152, startPoint y: 139, endPoint x: 152, endPoint y: 144, distance: 4.7
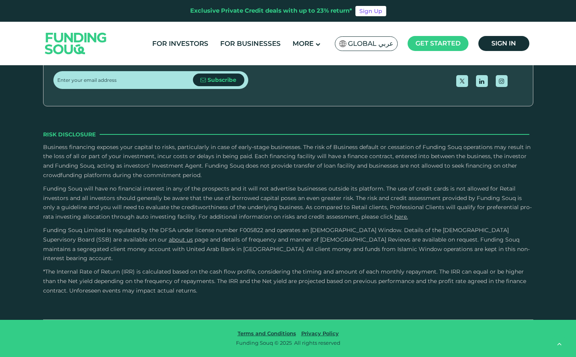
scroll to position [2467, 0]
click at [131, 89] on input "email" at bounding box center [125, 80] width 136 height 18
click at [226, 180] on p "Business financing exposes your capital to risks, particularly in case of early…" at bounding box center [288, 162] width 490 height 38
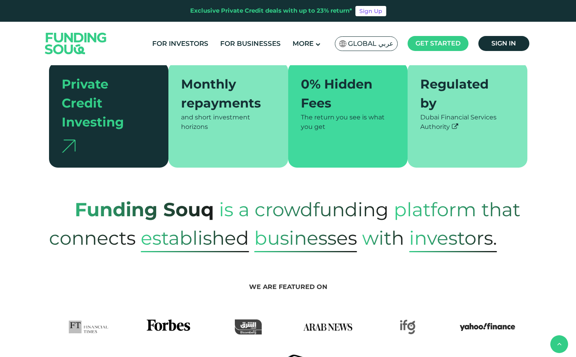
scroll to position [2, 0]
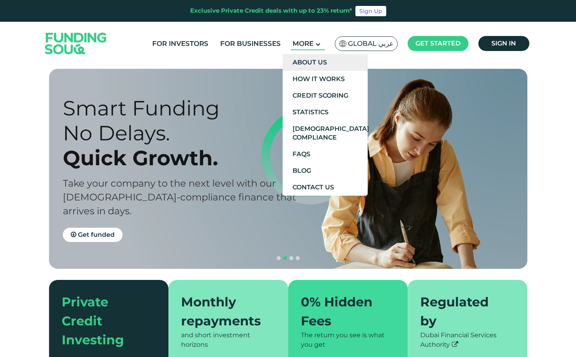
click at [311, 64] on link "About Us" at bounding box center [325, 62] width 85 height 17
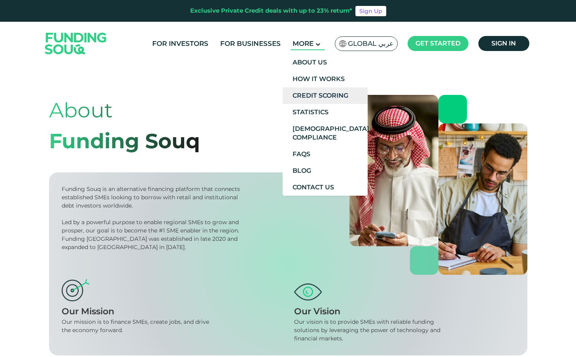
click at [315, 92] on link "Credit Scoring" at bounding box center [325, 95] width 85 height 17
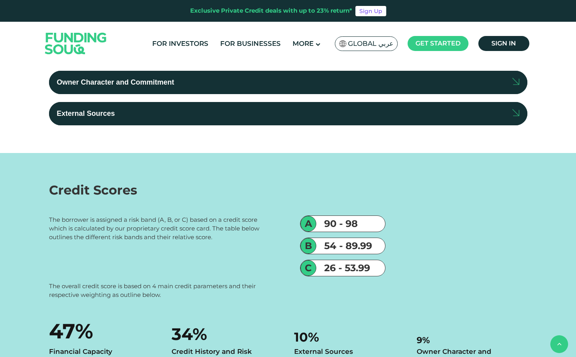
scroll to position [337, 0]
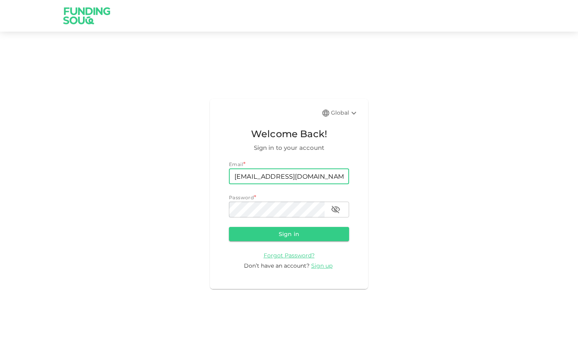
type input "[EMAIL_ADDRESS][DOMAIN_NAME]"
click at [289, 234] on button "Sign in" at bounding box center [289, 234] width 120 height 14
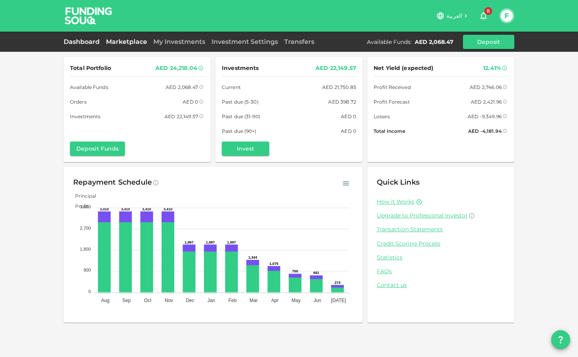
click at [121, 45] on link "Marketplace" at bounding box center [126, 42] width 47 height 8
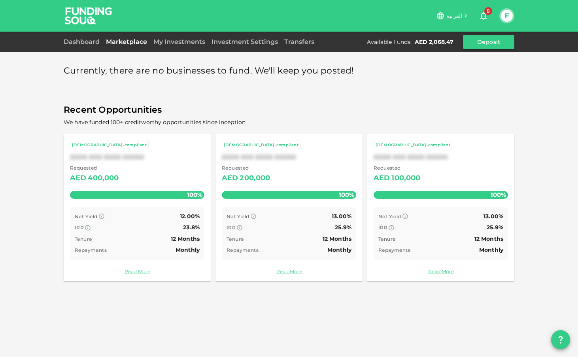
click at [173, 45] on div "My Investments" at bounding box center [179, 41] width 58 height 9
click at [176, 41] on link "My Investments" at bounding box center [179, 42] width 58 height 8
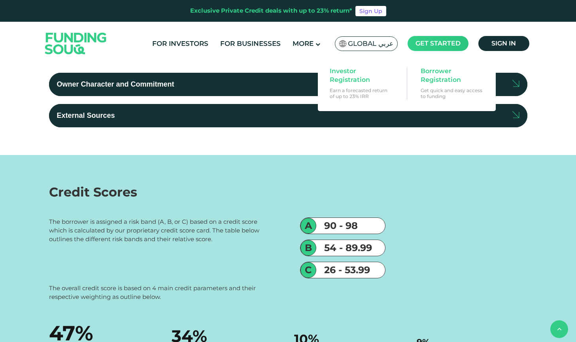
click at [441, 42] on span "Get started" at bounding box center [438, 44] width 45 height 8
click at [353, 84] on span "Investor Registration" at bounding box center [360, 75] width 61 height 17
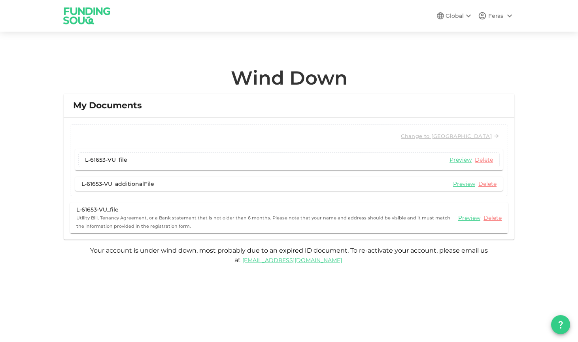
click at [89, 15] on img at bounding box center [86, 15] width 59 height 31
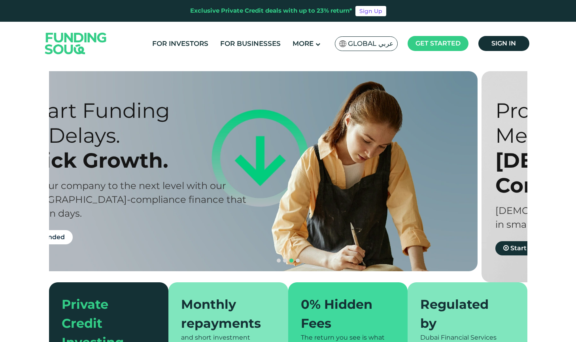
drag, startPoint x: 407, startPoint y: 151, endPoint x: 291, endPoint y: 218, distance: 133.7
click at [299, 214] on div "Smart Funding No Delays. Quick Growth. Take your company to the next level with…" at bounding box center [244, 171] width 478 height 200
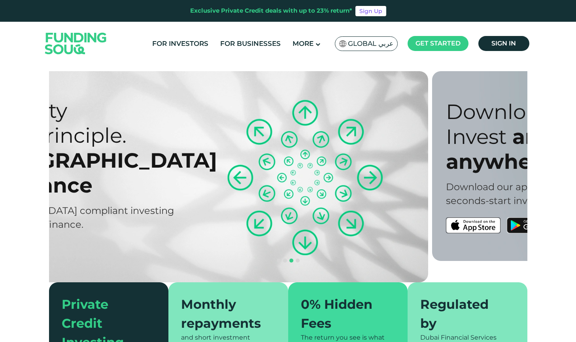
drag, startPoint x: 315, startPoint y: 199, endPoint x: 304, endPoint y: 202, distance: 11.4
click at [304, 202] on div "Prosperity Meets Principle. Shariah Compliance Sharia compliant investing in sm…" at bounding box center [195, 176] width 478 height 211
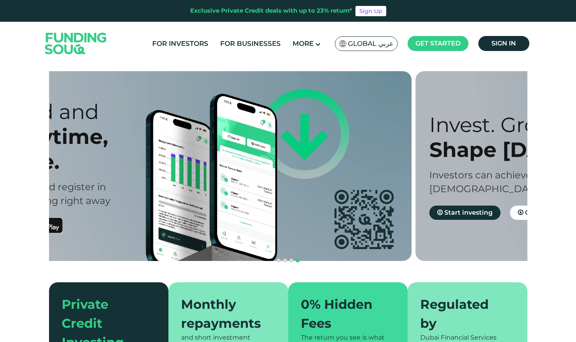
drag, startPoint x: 258, startPoint y: 183, endPoint x: 224, endPoint y: 189, distance: 34.4
click at [232, 189] on div "Download and Invest anytime, anywhere. Download our app and register in seconds…" at bounding box center [178, 166] width 478 height 190
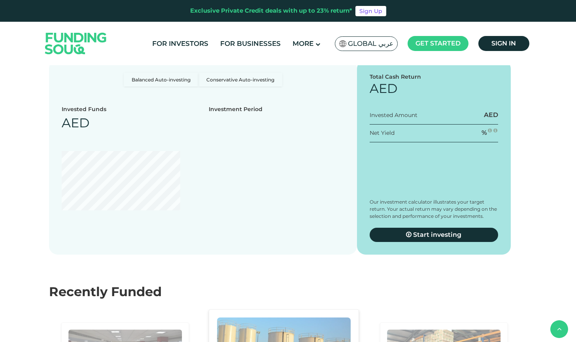
scroll to position [741, 0]
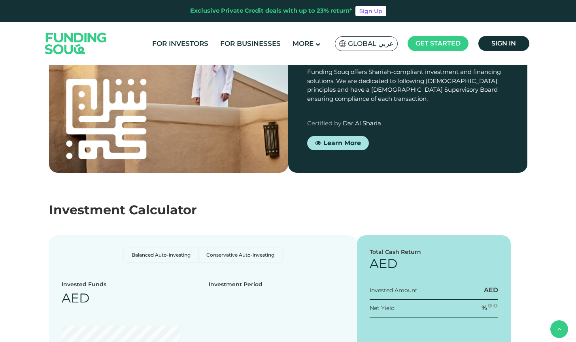
drag, startPoint x: 340, startPoint y: 146, endPoint x: 238, endPoint y: 160, distance: 102.9
drag, startPoint x: 348, startPoint y: 159, endPoint x: 227, endPoint y: 164, distance: 121.5
drag, startPoint x: 235, startPoint y: 164, endPoint x: 508, endPoint y: 158, distance: 273.3
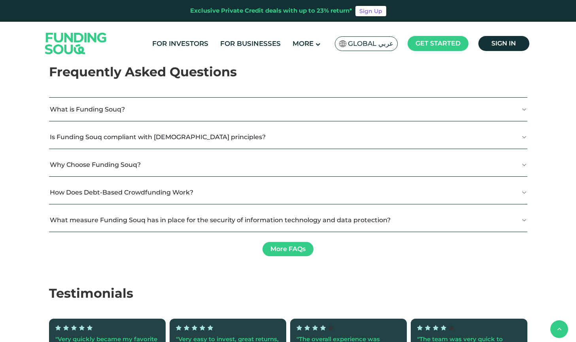
scroll to position [1383, 0]
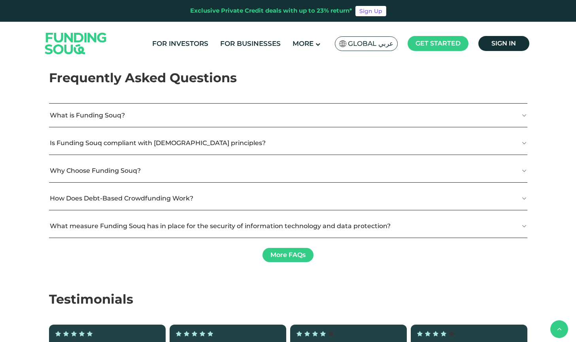
drag, startPoint x: 305, startPoint y: 157, endPoint x: 312, endPoint y: 151, distance: 9.0
type tc-range-slider "5"
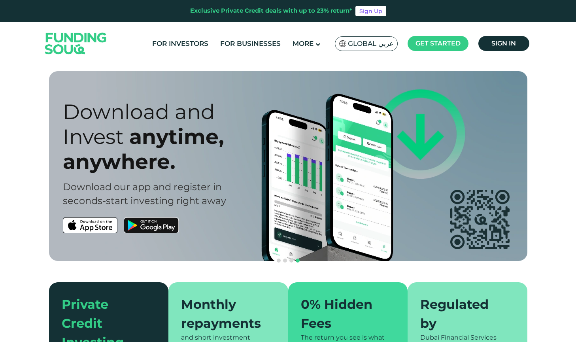
scroll to position [0, 0]
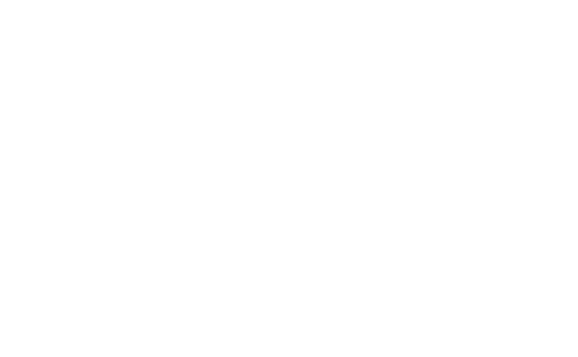
click at [201, 39] on div at bounding box center [289, 178] width 578 height 357
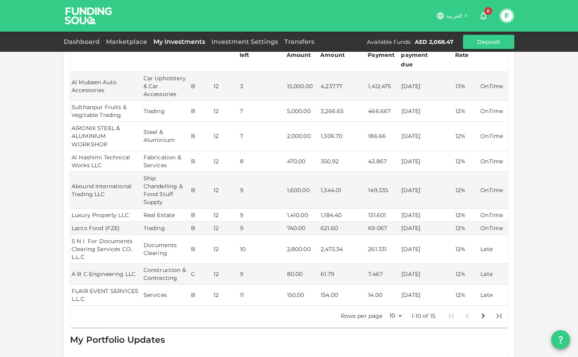
scroll to position [115, 0]
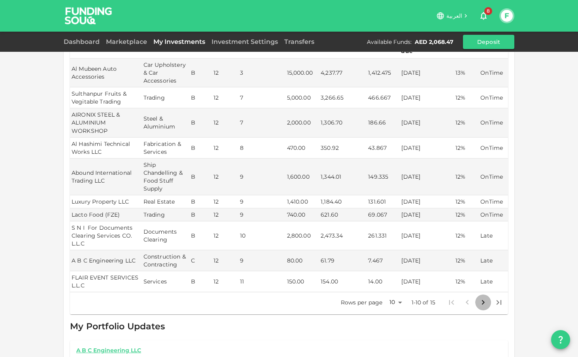
click at [483, 295] on button "Go to next page" at bounding box center [483, 303] width 16 height 16
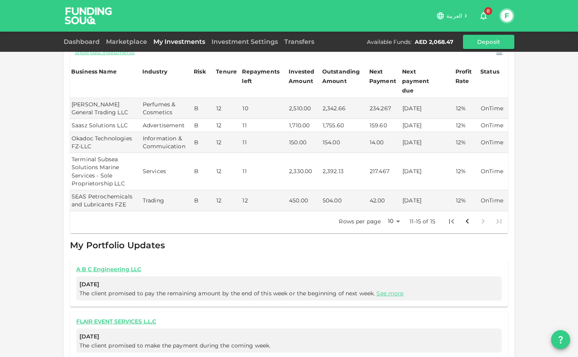
scroll to position [81, 0]
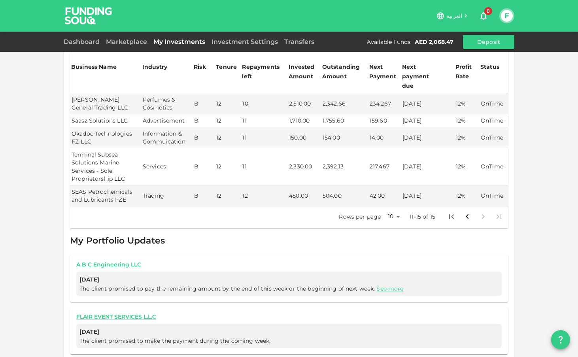
click at [470, 212] on icon "Go to previous page" at bounding box center [467, 216] width 9 height 9
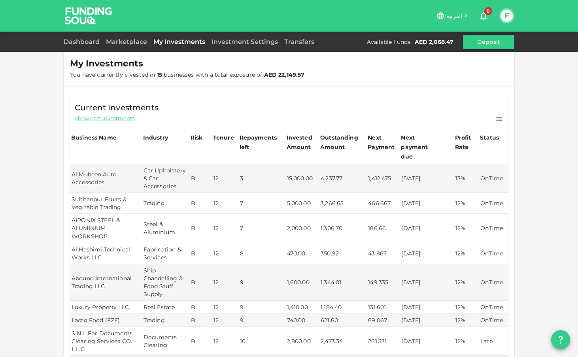
scroll to position [9, 0]
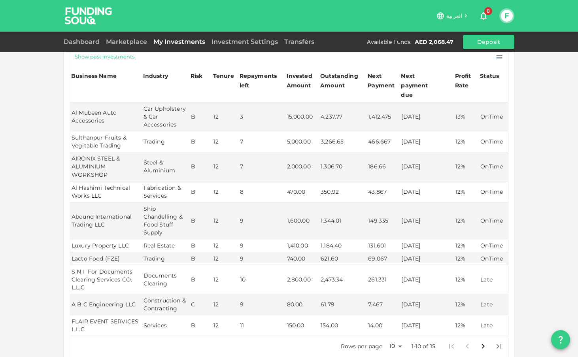
click at [122, 55] on span "Show past investments" at bounding box center [105, 57] width 60 height 8
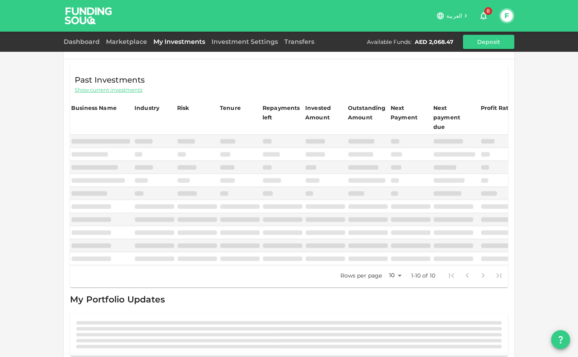
scroll to position [0, 0]
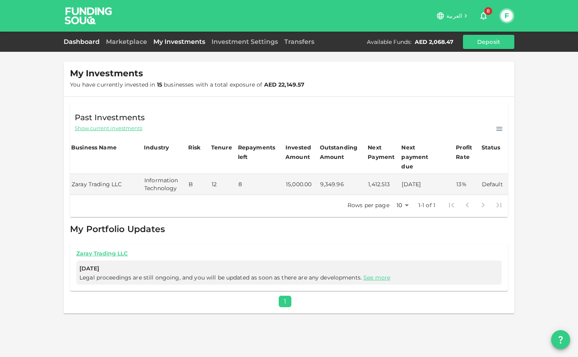
click at [88, 41] on link "Dashboard" at bounding box center [83, 42] width 39 height 8
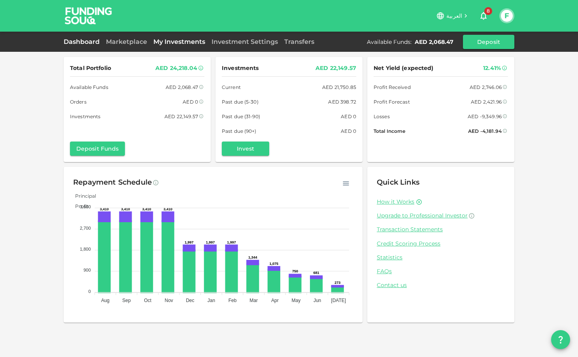
click at [171, 40] on link "My Investments" at bounding box center [179, 42] width 58 height 8
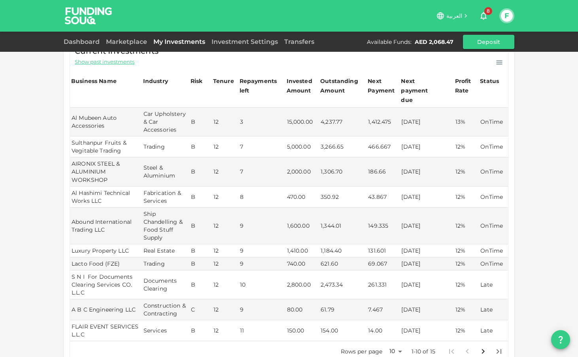
scroll to position [70, 0]
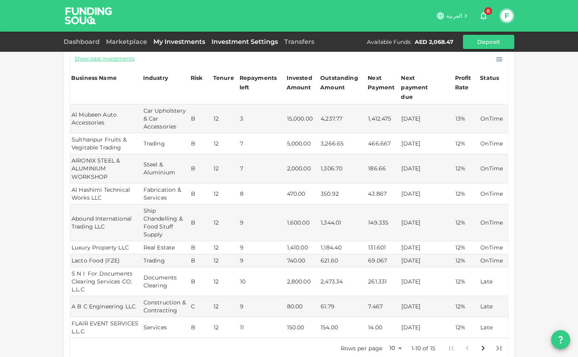
click at [240, 39] on link "Investment Settings" at bounding box center [244, 42] width 73 height 8
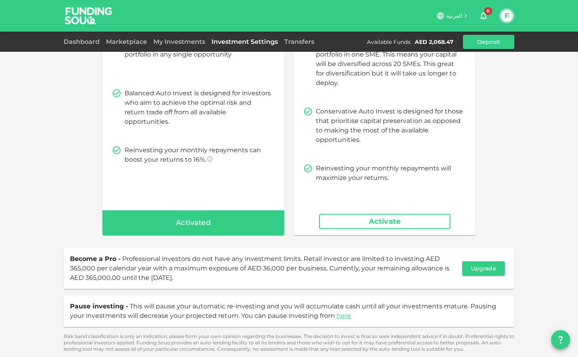
scroll to position [90, 0]
click at [153, 311] on div "Pause investing - This will pause your automatic re-investing and you will accu…" at bounding box center [289, 311] width 438 height 19
click at [120, 308] on span "Pause investing -" at bounding box center [99, 306] width 58 height 8
click at [346, 315] on link "here" at bounding box center [343, 316] width 15 height 8
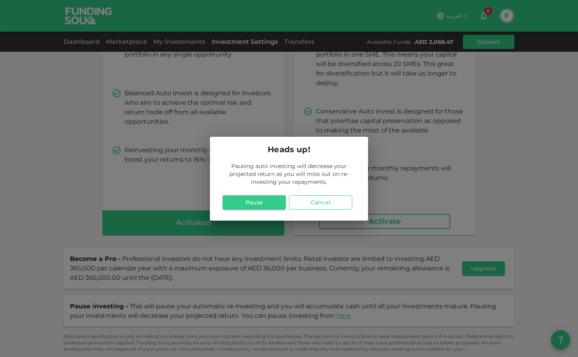
click at [316, 204] on button "Cancel" at bounding box center [320, 202] width 63 height 14
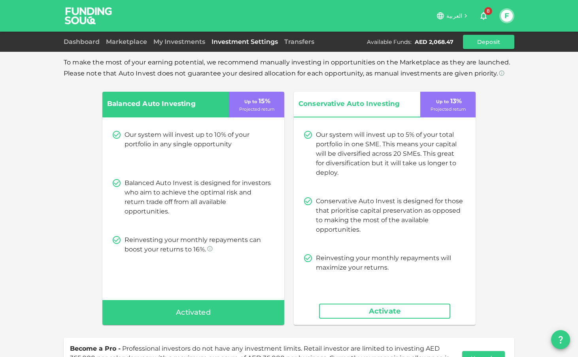
scroll to position [0, 0]
click at [185, 47] on div "Dashboard Marketplace My Investments Investment Settings Transfers Available Fu…" at bounding box center [289, 42] width 451 height 14
click at [186, 44] on link "My Investments" at bounding box center [179, 42] width 58 height 8
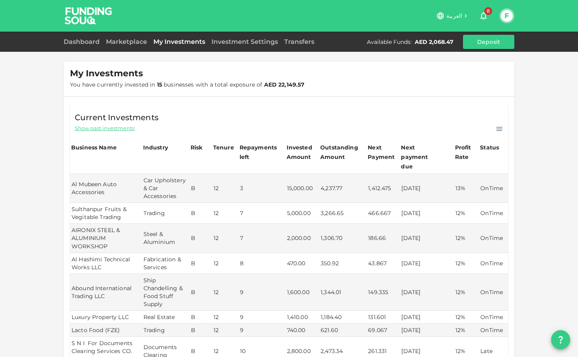
click at [501, 128] on icon at bounding box center [499, 129] width 8 height 8
click at [422, 117] on div "Current Investments Show past investments Download CSV" at bounding box center [289, 118] width 438 height 30
click at [129, 43] on link "Marketplace" at bounding box center [126, 42] width 47 height 8
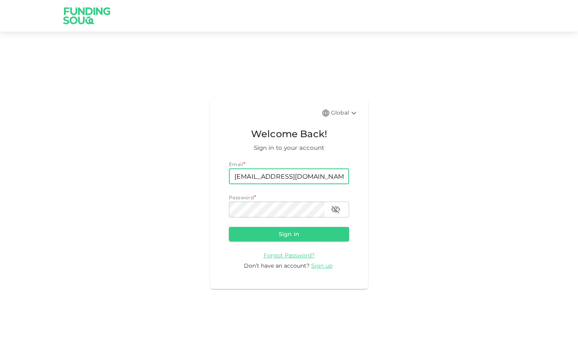
type input "[EMAIL_ADDRESS][DOMAIN_NAME]"
click at [289, 234] on button "Sign in" at bounding box center [289, 234] width 120 height 14
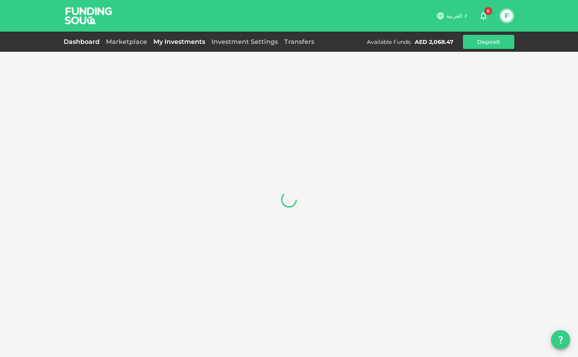
click at [185, 40] on link "My Investments" at bounding box center [179, 42] width 58 height 8
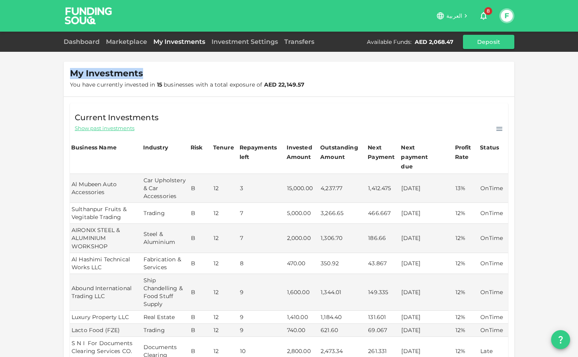
drag, startPoint x: 146, startPoint y: 72, endPoint x: 58, endPoint y: 75, distance: 87.4
click at [58, 75] on div "My Investments You have currently invested in 15 businesses with a total exposu…" at bounding box center [289, 325] width 578 height 651
copy span "My Investments"
drag, startPoint x: 115, startPoint y: 84, endPoint x: 164, endPoint y: 83, distance: 49.0
click at [164, 83] on span "You have currently invested in 15 businesses with a total exposure of AED 22,14…" at bounding box center [187, 84] width 235 height 7
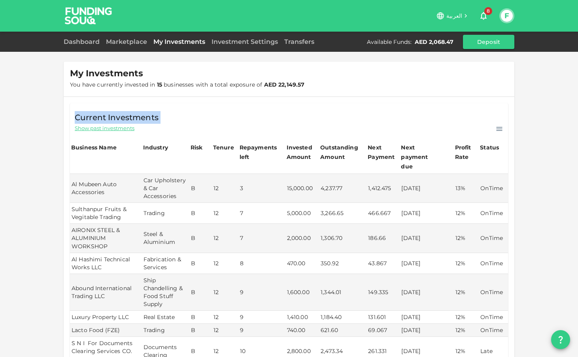
drag, startPoint x: 75, startPoint y: 115, endPoint x: 176, endPoint y: 113, distance: 101.3
click at [176, 113] on div "Current Investments Show past investments" at bounding box center [289, 118] width 438 height 30
copy span "Current Investments"
click at [175, 85] on span "You have currently invested in 15 businesses with a total exposure of AED 22,14…" at bounding box center [187, 84] width 235 height 7
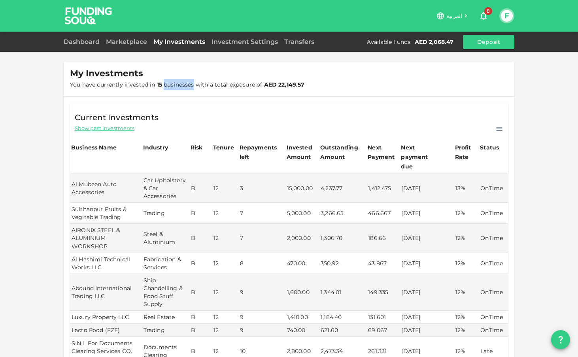
copy span "businesses"
drag, startPoint x: 215, startPoint y: 85, endPoint x: 254, endPoint y: 85, distance: 39.1
click at [254, 85] on span "You have currently invested in 15 businesses with a total exposure of AED 22,14…" at bounding box center [187, 84] width 235 height 7
copy span "total exposure"
drag, startPoint x: 265, startPoint y: 83, endPoint x: 312, endPoint y: 83, distance: 46.7
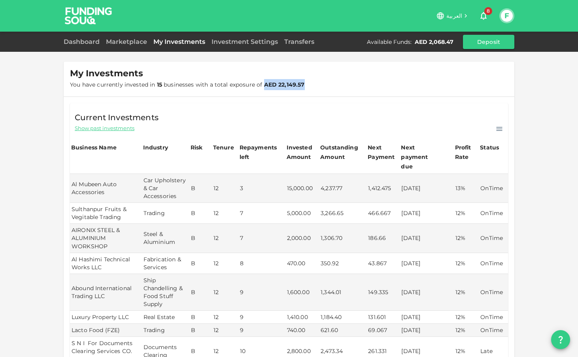
click at [312, 83] on div "My Investments You have currently invested in 15 businesses with a total exposu…" at bounding box center [289, 79] width 451 height 35
copy span "AED 22,149.57"
click at [223, 117] on div "Current Investments Show past investments" at bounding box center [289, 118] width 438 height 30
drag, startPoint x: 72, startPoint y: 146, endPoint x: 115, endPoint y: 146, distance: 43.5
click at [115, 146] on div "Business Name" at bounding box center [93, 147] width 45 height 9
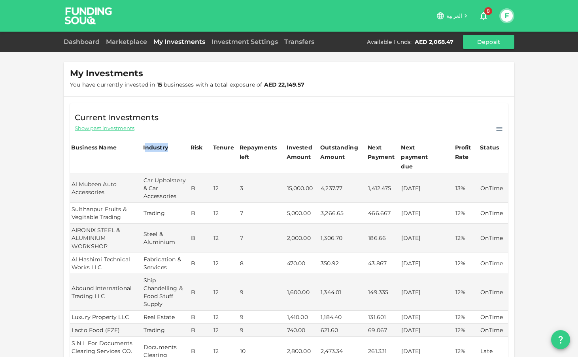
drag, startPoint x: 145, startPoint y: 146, endPoint x: 174, endPoint y: 146, distance: 28.9
click at [174, 146] on div "Industry" at bounding box center [165, 147] width 45 height 9
click at [159, 145] on div "Industry" at bounding box center [155, 147] width 25 height 9
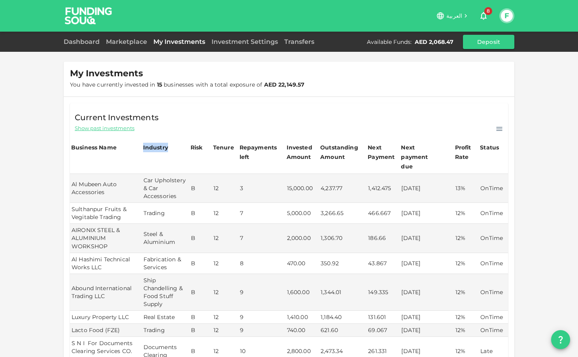
copy div "Industry"
click at [193, 148] on div "Risk" at bounding box center [199, 147] width 16 height 9
copy div "Risk"
click at [220, 148] on div "Tenure" at bounding box center [223, 147] width 21 height 9
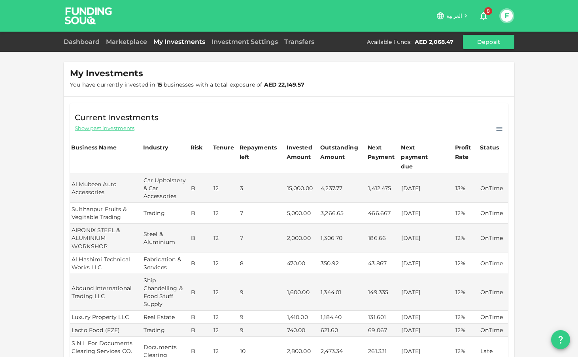
click at [220, 148] on div "Tenure" at bounding box center [223, 147] width 21 height 9
copy div "Tenure"
drag, startPoint x: 252, startPoint y: 156, endPoint x: 240, endPoint y: 146, distance: 15.5
click at [240, 146] on div "Repayments left" at bounding box center [260, 152] width 40 height 19
copy div "Repayments left"
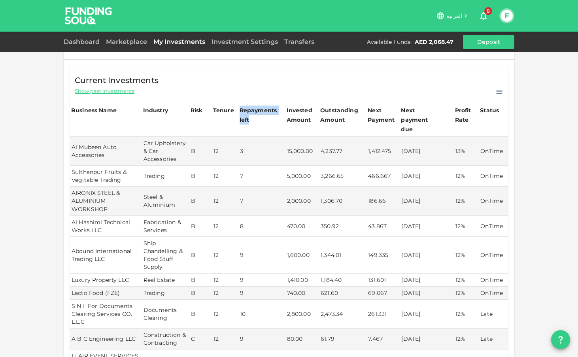
scroll to position [37, 0]
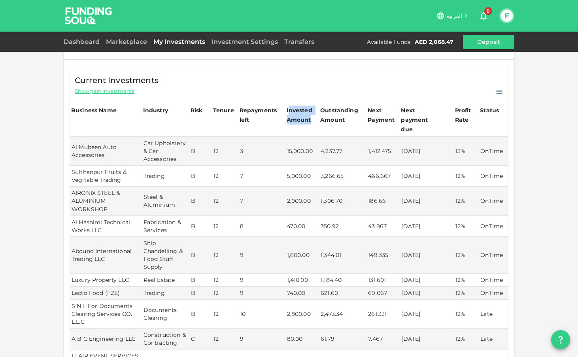
drag, startPoint x: 292, startPoint y: 109, endPoint x: 313, endPoint y: 117, distance: 22.5
click at [313, 117] on div "Invested Amount" at bounding box center [303, 115] width 32 height 19
drag, startPoint x: 313, startPoint y: 121, endPoint x: 287, endPoint y: 106, distance: 29.9
click at [287, 106] on div "Invested Amount" at bounding box center [303, 115] width 32 height 19
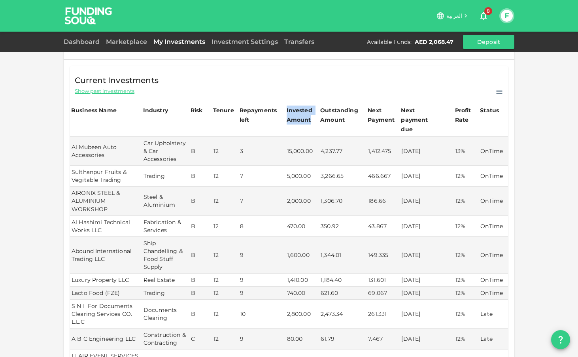
copy div "Invested Amount"
drag, startPoint x: 350, startPoint y: 118, endPoint x: 322, endPoint y: 105, distance: 31.0
click at [321, 105] on th "Outstanding Amount" at bounding box center [342, 120] width 47 height 33
click at [371, 119] on div "Next Payment" at bounding box center [383, 115] width 31 height 19
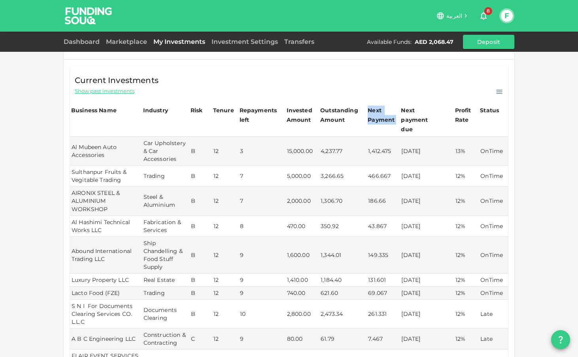
click at [371, 119] on div "Next Payment" at bounding box center [383, 115] width 31 height 19
click at [370, 110] on div "Next Payment" at bounding box center [383, 115] width 31 height 19
drag, startPoint x: 369, startPoint y: 109, endPoint x: 395, endPoint y: 120, distance: 28.0
click at [395, 120] on div "Next Payment" at bounding box center [383, 115] width 31 height 19
drag, startPoint x: 413, startPoint y: 110, endPoint x: 443, endPoint y: 118, distance: 31.2
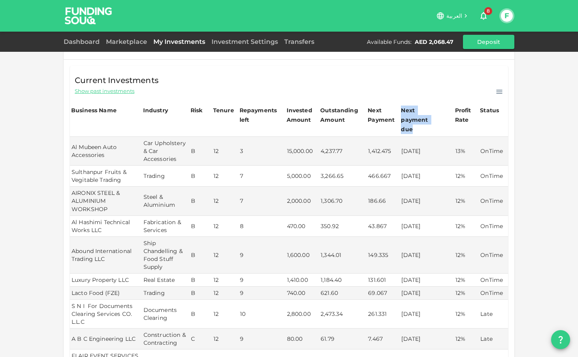
click at [443, 118] on div "Next payment due" at bounding box center [426, 120] width 51 height 28
drag, startPoint x: 457, startPoint y: 108, endPoint x: 471, endPoint y: 119, distance: 17.7
click at [471, 119] on div "Profit Rate" at bounding box center [466, 115] width 23 height 19
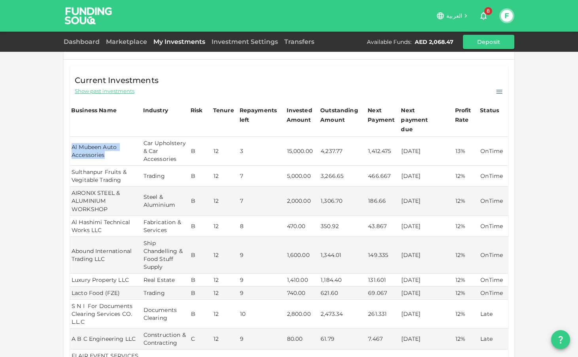
drag, startPoint x: 73, startPoint y: 137, endPoint x: 117, endPoint y: 146, distance: 45.7
click at [117, 146] on td "Al Mubeen Auto Accessories" at bounding box center [106, 151] width 72 height 29
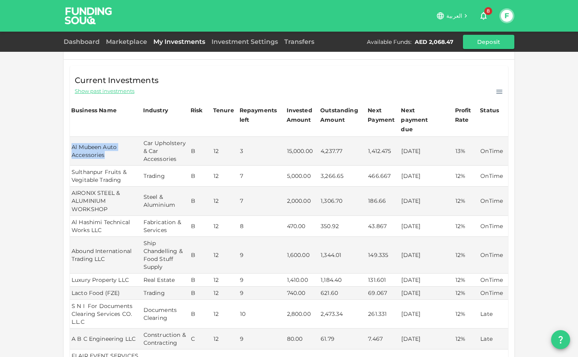
drag, startPoint x: 72, startPoint y: 161, endPoint x: 126, endPoint y: 169, distance: 55.3
click at [126, 169] on td "Sulthanpur Fruits & Vegitable Trading" at bounding box center [106, 176] width 72 height 21
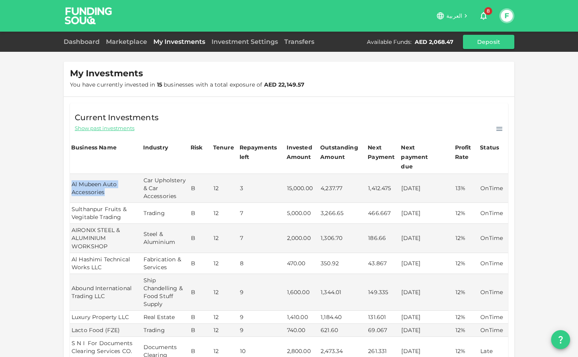
scroll to position [0, 0]
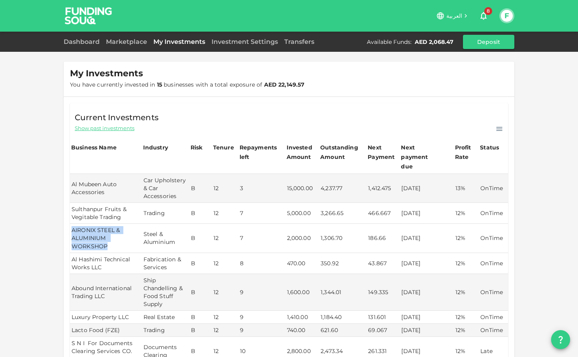
drag, startPoint x: 72, startPoint y: 220, endPoint x: 110, endPoint y: 233, distance: 40.1
click at [110, 233] on td "AIRONIX STEEL & ALUMINIUM WORKSHOP" at bounding box center [106, 238] width 72 height 29
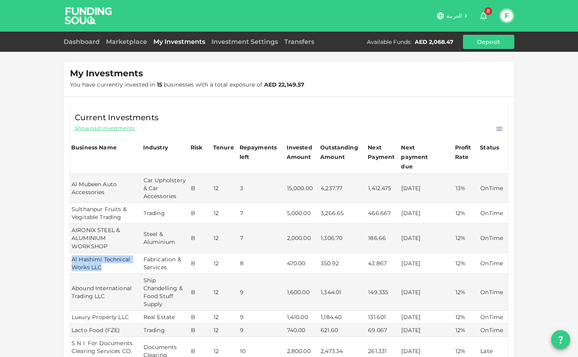
drag, startPoint x: 73, startPoint y: 249, endPoint x: 109, endPoint y: 257, distance: 37.2
click at [109, 257] on td "Al Hashimi Technical Works LLC" at bounding box center [106, 263] width 72 height 21
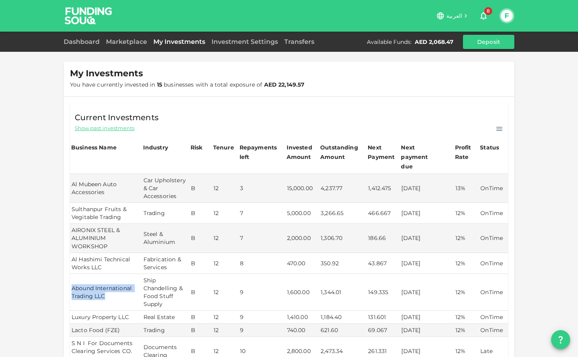
drag, startPoint x: 74, startPoint y: 278, endPoint x: 109, endPoint y: 287, distance: 36.3
click at [109, 287] on td "Abound International Trading LLC" at bounding box center [106, 292] width 72 height 37
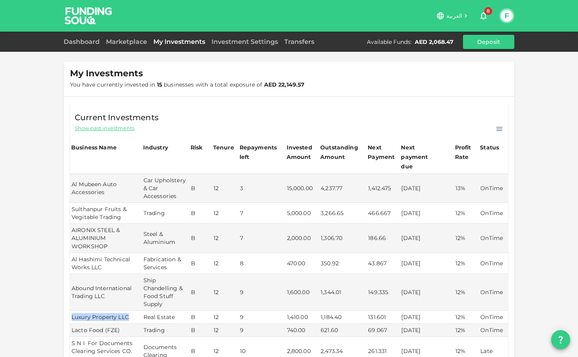
drag, startPoint x: 73, startPoint y: 305, endPoint x: 130, endPoint y: 306, distance: 57.7
click at [130, 311] on td "Luxury Property LLC" at bounding box center [106, 317] width 72 height 13
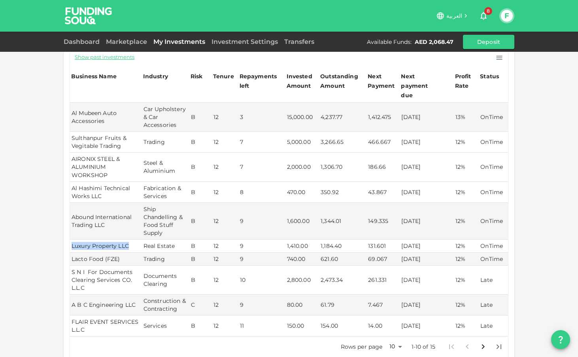
scroll to position [82, 0]
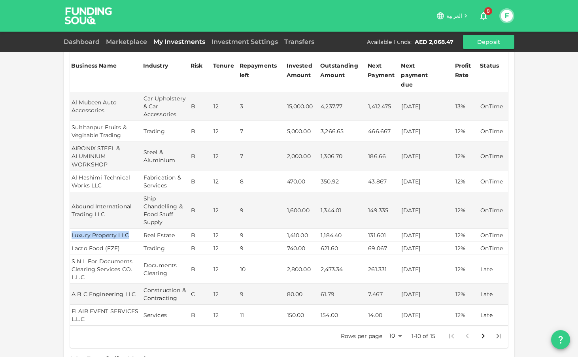
drag, startPoint x: 72, startPoint y: 237, endPoint x: 124, endPoint y: 237, distance: 52.2
click at [124, 242] on td "Lacto Food (FZE)" at bounding box center [106, 248] width 72 height 13
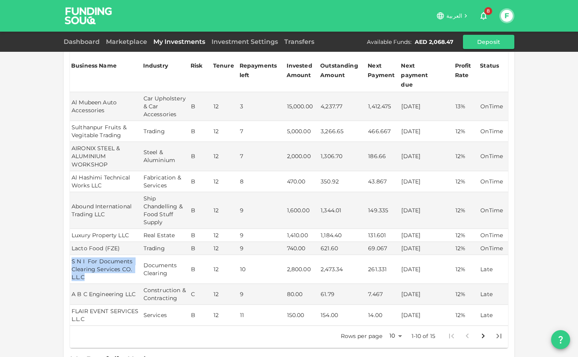
drag, startPoint x: 90, startPoint y: 259, endPoint x: 98, endPoint y: 268, distance: 12.9
click at [98, 268] on td "S N I For Documents Clearing Services CO. L.L.C" at bounding box center [106, 269] width 72 height 29
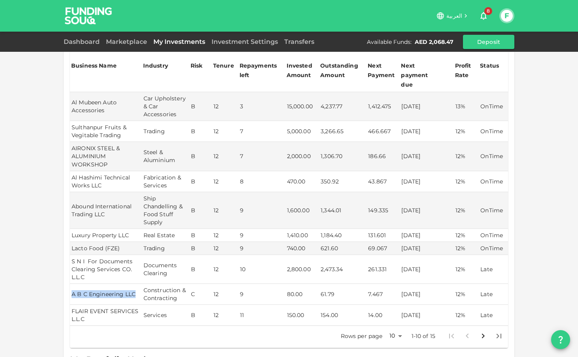
drag, startPoint x: 72, startPoint y: 284, endPoint x: 134, endPoint y: 284, distance: 61.7
click at [134, 284] on td "A B C Engineering LLC" at bounding box center [106, 294] width 72 height 21
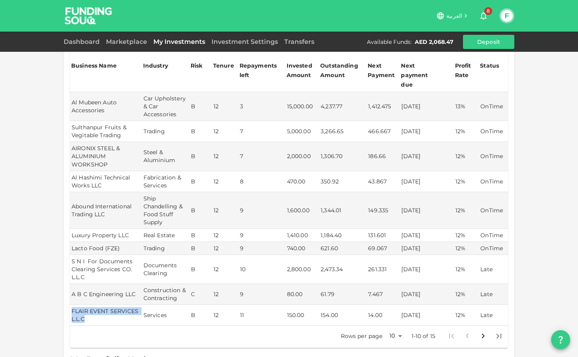
drag, startPoint x: 72, startPoint y: 301, endPoint x: 97, endPoint y: 310, distance: 26.8
click at [97, 310] on td "FLAIR EVENT SERVICES L.L.C" at bounding box center [106, 315] width 72 height 21
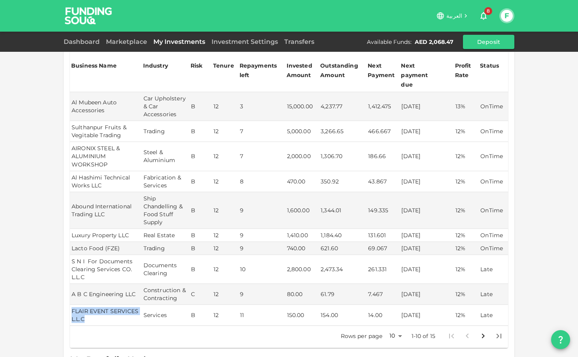
scroll to position [68, 0]
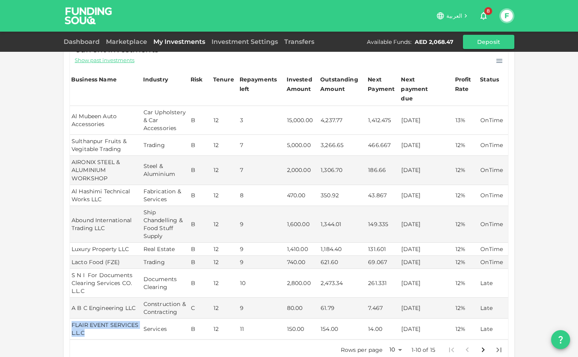
drag, startPoint x: 157, startPoint y: 108, endPoint x: 178, endPoint y: 119, distance: 23.2
click at [178, 119] on td "Car Upholstery & Car Accessories" at bounding box center [165, 120] width 47 height 29
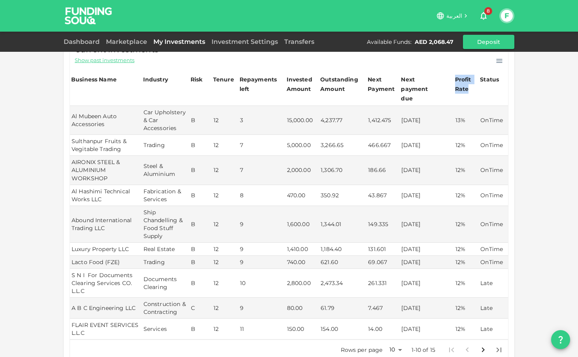
drag, startPoint x: 456, startPoint y: 77, endPoint x: 474, endPoint y: 90, distance: 21.7
click at [474, 90] on div "Profit Rate" at bounding box center [466, 84] width 23 height 19
click at [483, 77] on div "Status" at bounding box center [490, 79] width 20 height 9
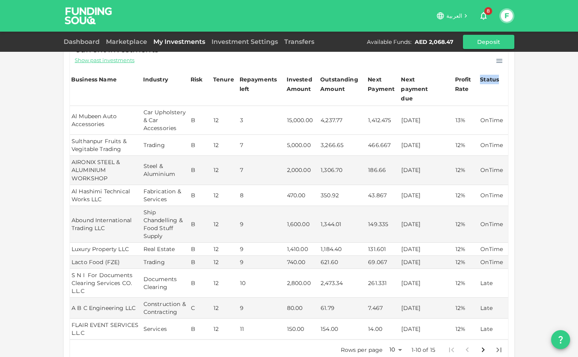
click at [213, 110] on td "12" at bounding box center [225, 120] width 26 height 29
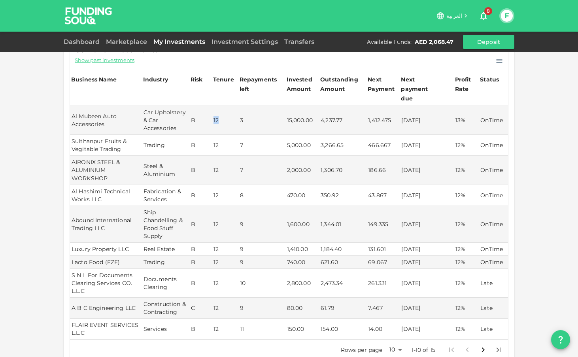
click at [225, 80] on div "Tenure" at bounding box center [223, 79] width 21 height 9
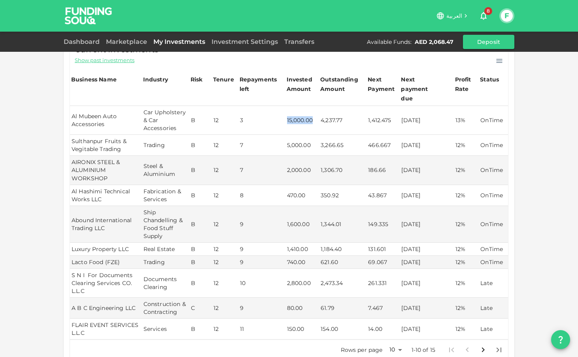
drag, startPoint x: 287, startPoint y: 110, endPoint x: 312, endPoint y: 110, distance: 25.7
click at [312, 110] on td "15,000.00" at bounding box center [302, 120] width 34 height 29
drag, startPoint x: 320, startPoint y: 111, endPoint x: 354, endPoint y: 111, distance: 33.6
click at [354, 111] on td "4,237.77" at bounding box center [342, 120] width 47 height 29
drag, startPoint x: 379, startPoint y: 110, endPoint x: 395, endPoint y: 110, distance: 15.4
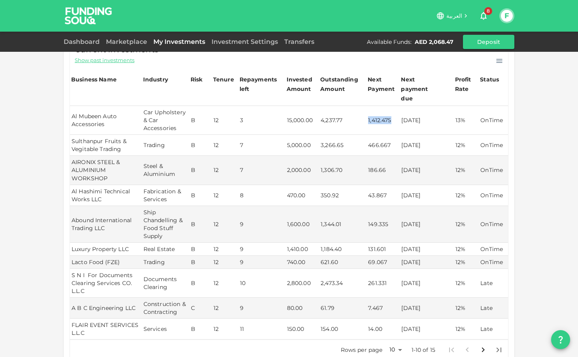
click at [395, 110] on td "1,412.475" at bounding box center [383, 120] width 33 height 29
drag, startPoint x: 406, startPoint y: 110, endPoint x: 438, endPoint y: 110, distance: 32.4
click at [438, 110] on td "[DATE]" at bounding box center [427, 120] width 54 height 29
drag, startPoint x: 456, startPoint y: 110, endPoint x: 471, endPoint y: 110, distance: 15.4
click at [471, 110] on td "13%" at bounding box center [466, 120] width 25 height 29
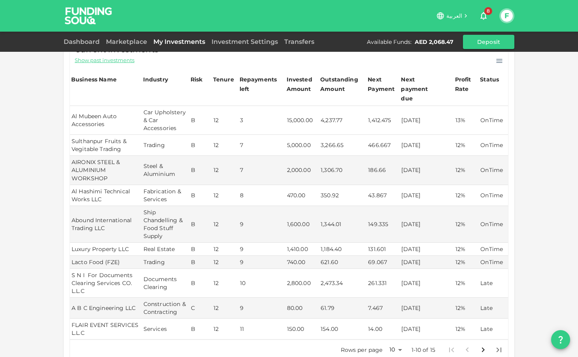
click at [481, 111] on td "OnTime" at bounding box center [493, 120] width 29 height 29
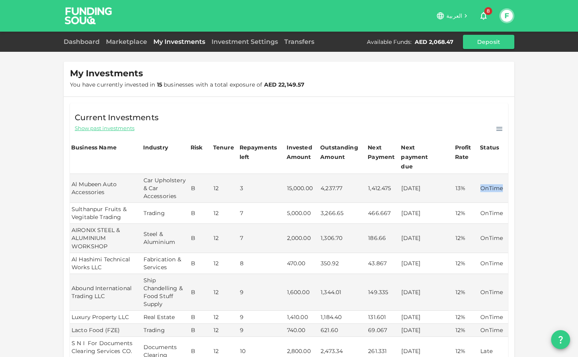
scroll to position [0, 0]
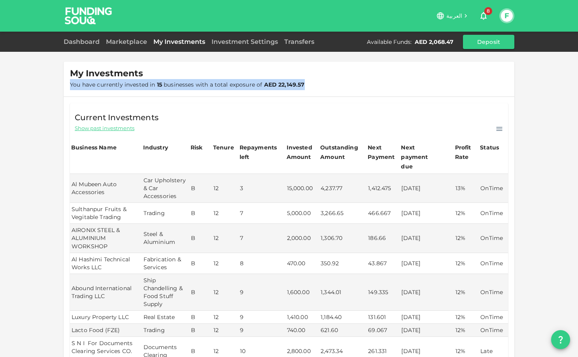
drag, startPoint x: 71, startPoint y: 84, endPoint x: 326, endPoint y: 86, distance: 255.4
click at [326, 86] on div "My Investments You have currently invested in 15 businesses with a total exposu…" at bounding box center [289, 79] width 451 height 35
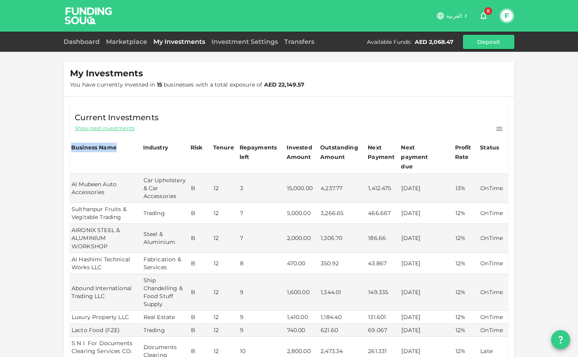
drag, startPoint x: 111, startPoint y: 149, endPoint x: 57, endPoint y: 150, distance: 53.8
click at [57, 150] on div "My Investments You have currently invested in 15 businesses with a total exposu…" at bounding box center [289, 325] width 578 height 651
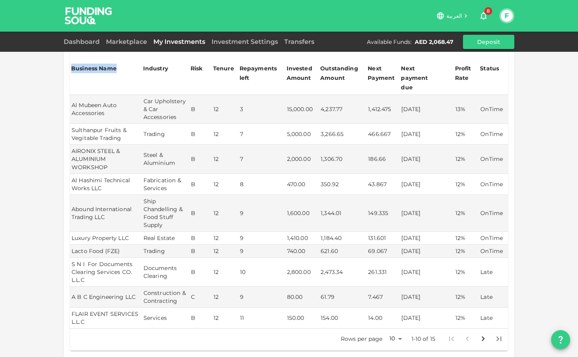
scroll to position [76, 0]
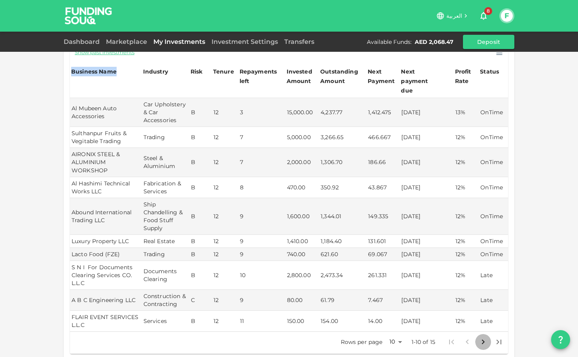
click at [481, 337] on button "Go to next page" at bounding box center [483, 342] width 16 height 16
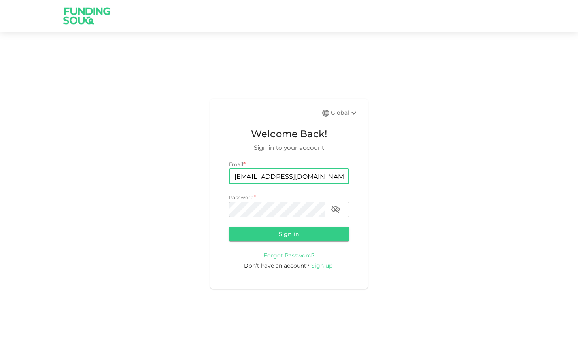
type input "[EMAIL_ADDRESS][DOMAIN_NAME]"
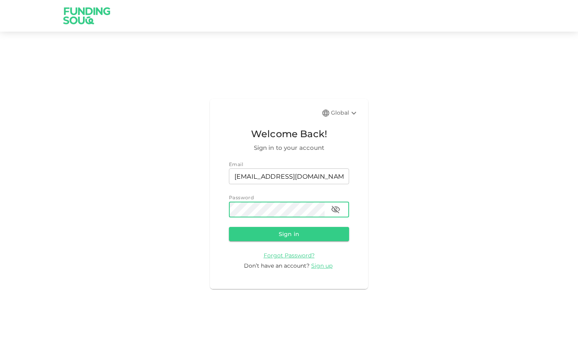
click at [289, 234] on button "Sign in" at bounding box center [289, 234] width 120 height 14
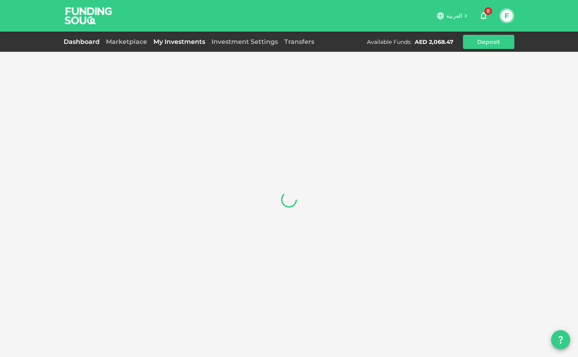
click at [185, 44] on link "My Investments" at bounding box center [179, 42] width 58 height 8
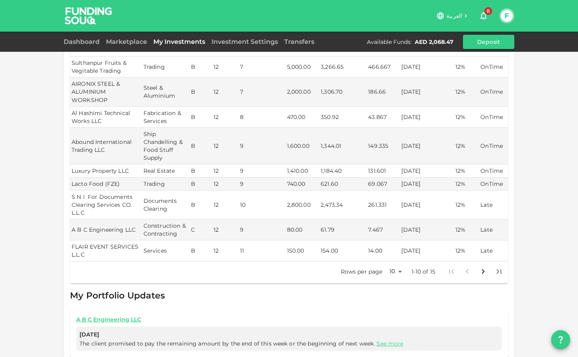
scroll to position [153, 0]
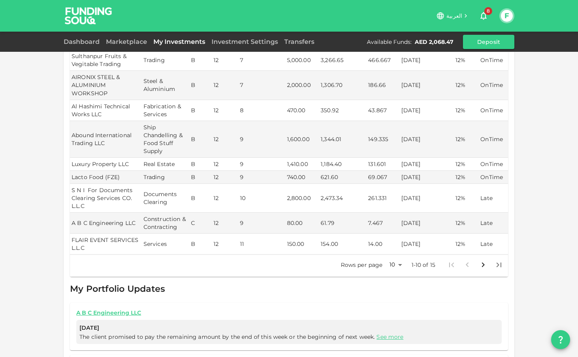
click at [483, 260] on icon "Go to next page" at bounding box center [482, 264] width 9 height 9
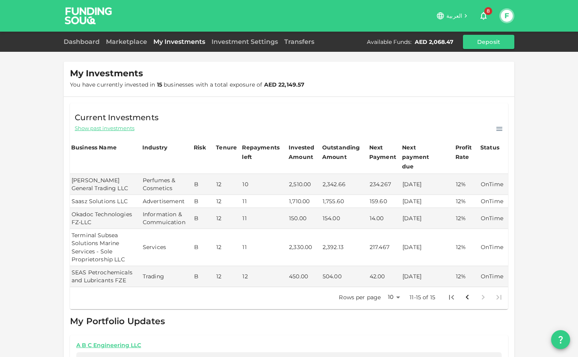
scroll to position [6, 0]
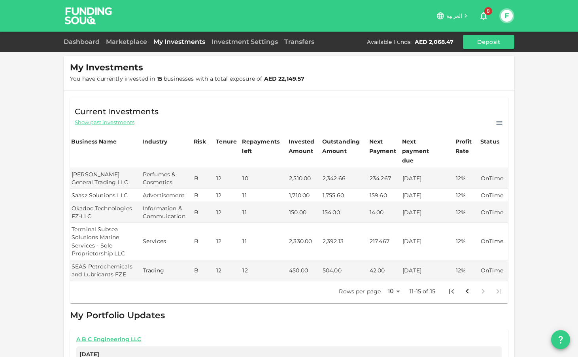
click at [367, 287] on p "Rows per page" at bounding box center [360, 291] width 42 height 8
drag, startPoint x: 409, startPoint y: 281, endPoint x: 437, endPoint y: 281, distance: 27.3
click at [437, 281] on div "Rows per page [PHONE_NUMBER] of 15" at bounding box center [419, 291] width 178 height 21
drag, startPoint x: 411, startPoint y: 281, endPoint x: 439, endPoint y: 281, distance: 28.5
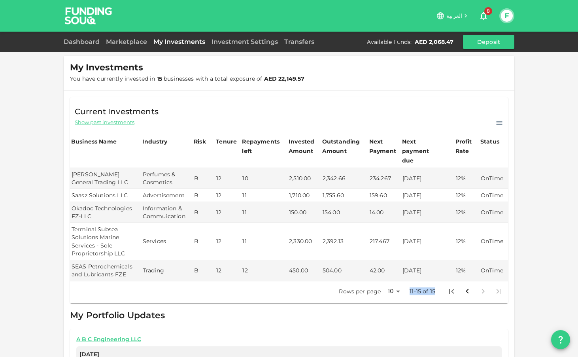
click at [439, 281] on div "Rows per page [PHONE_NUMBER] of 15" at bounding box center [419, 291] width 178 height 21
copy p "11-15 of 15"
click at [473, 283] on button "Go to previous page" at bounding box center [467, 291] width 16 height 16
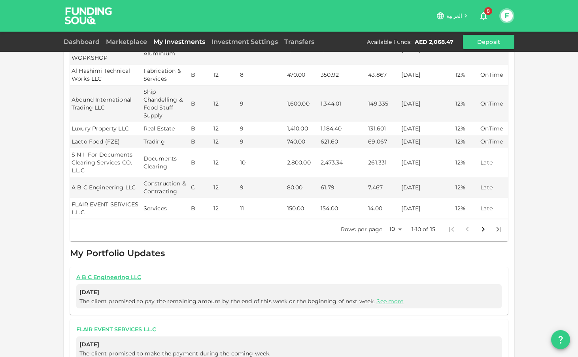
scroll to position [194, 0]
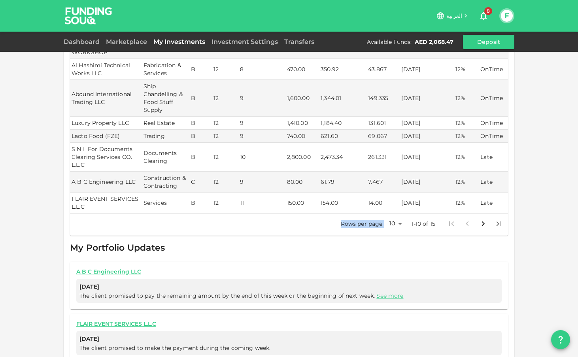
drag, startPoint x: 339, startPoint y: 216, endPoint x: 393, endPoint y: 215, distance: 53.8
click at [393, 215] on div "Rows per page 10 10 1-10 of 15" at bounding box center [420, 224] width 176 height 21
copy div "Rows per page 1"
